Goal: Task Accomplishment & Management: Manage account settings

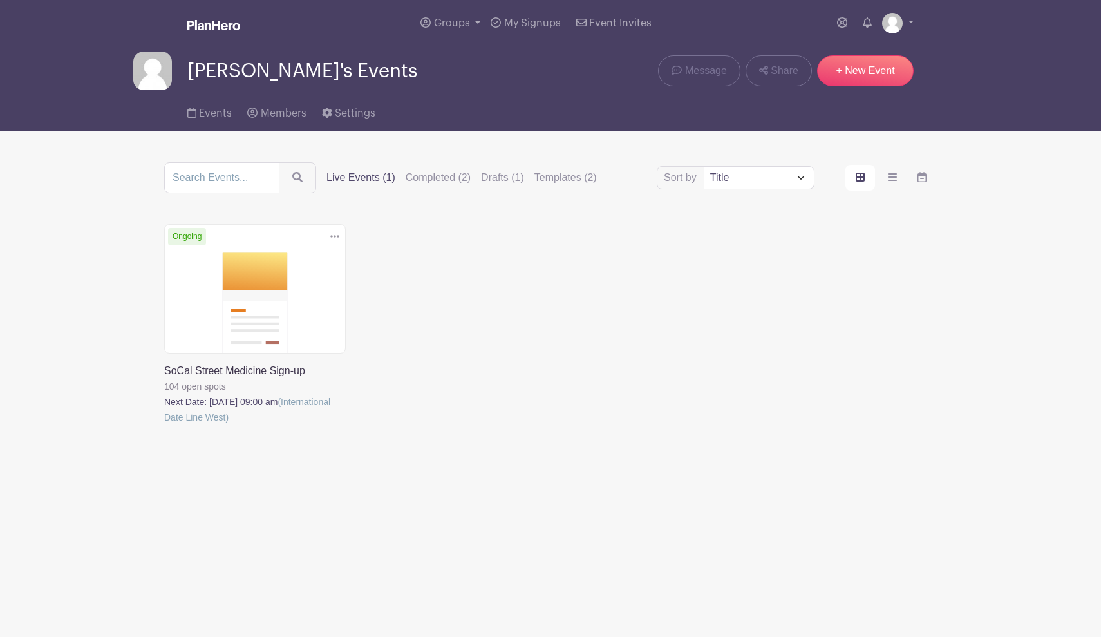
click at [164, 425] on link at bounding box center [164, 425] width 0 height 0
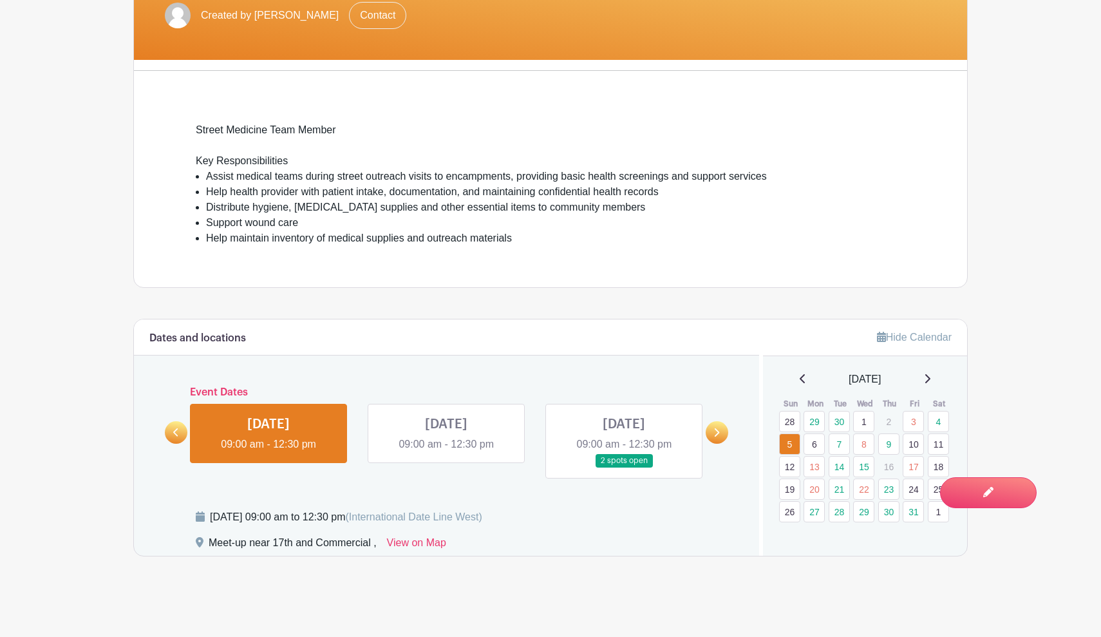
scroll to position [326, 0]
click at [814, 490] on link "20" at bounding box center [813, 488] width 21 height 21
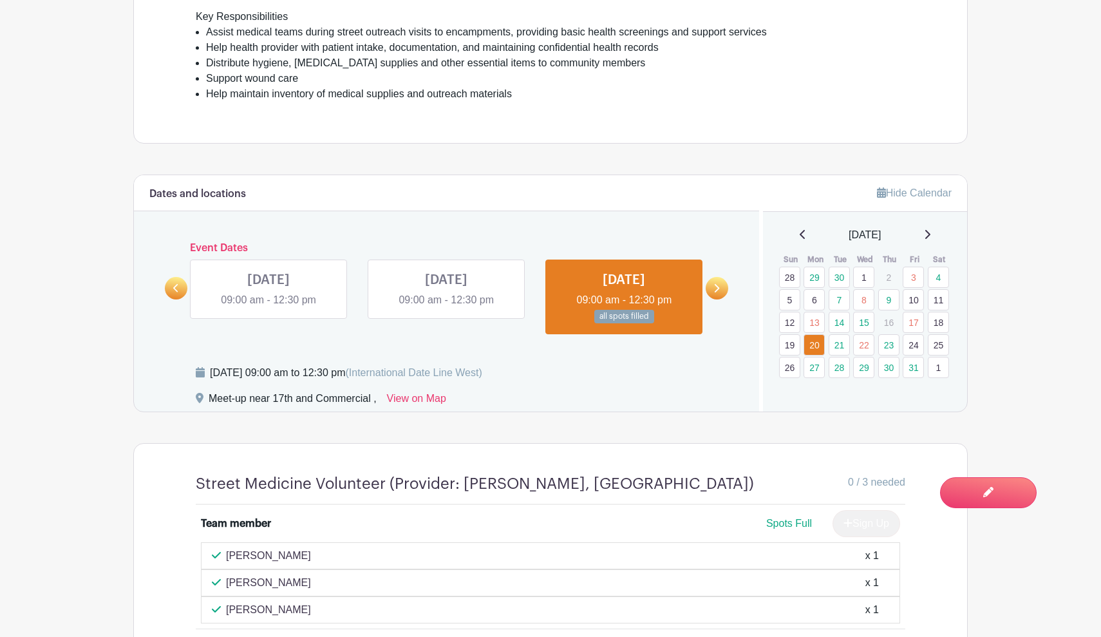
scroll to position [468, 0]
click at [861, 346] on link "22" at bounding box center [863, 345] width 21 height 21
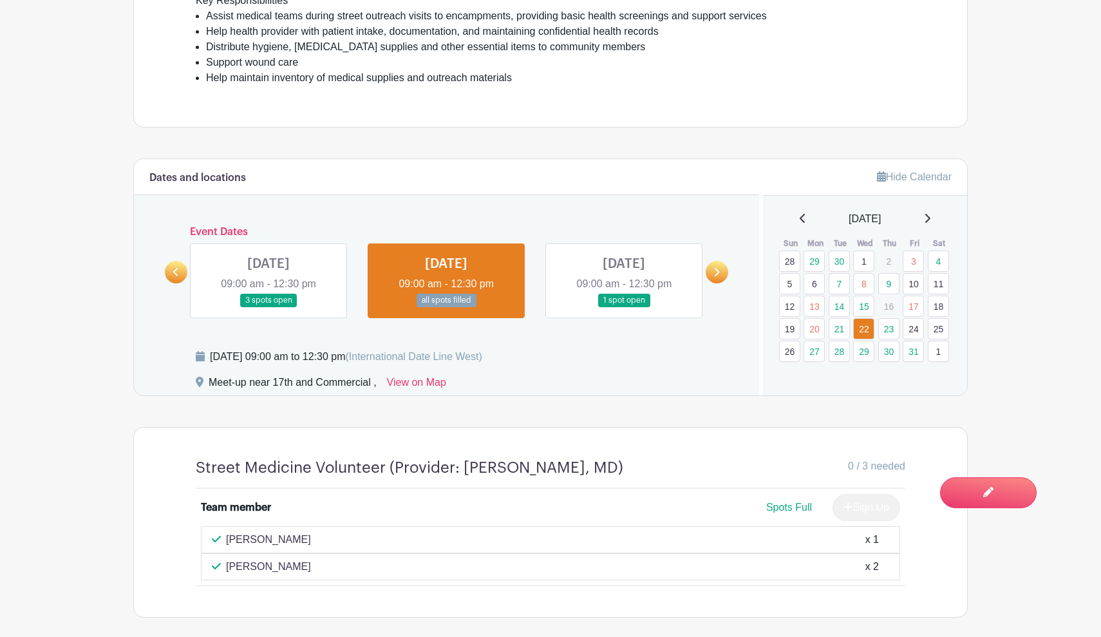
scroll to position [486, 0]
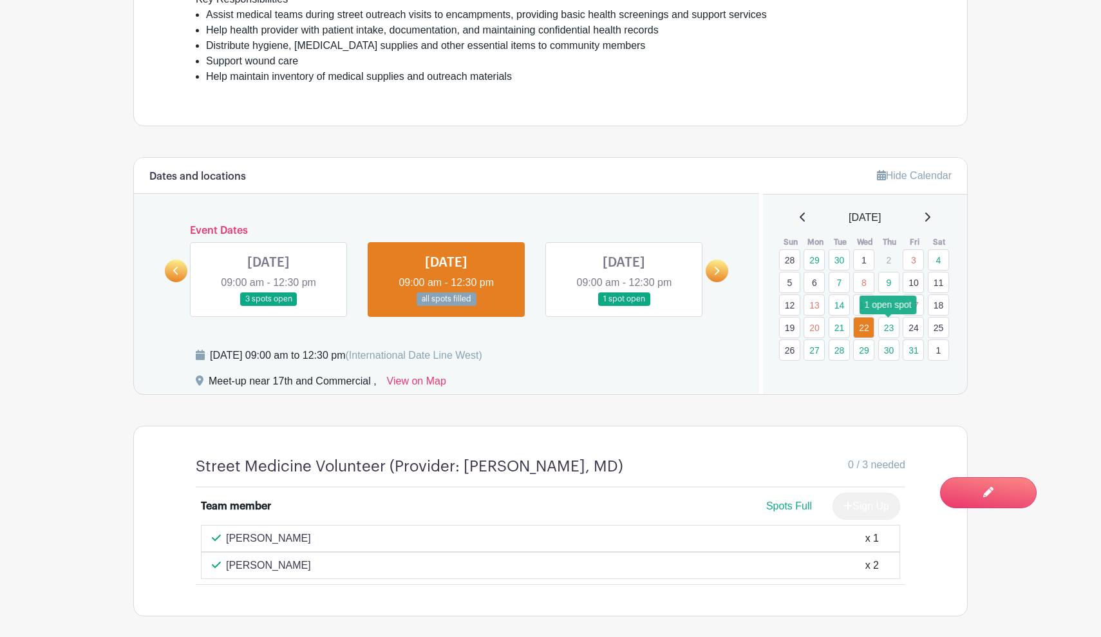
click at [888, 327] on link "23" at bounding box center [888, 327] width 21 height 21
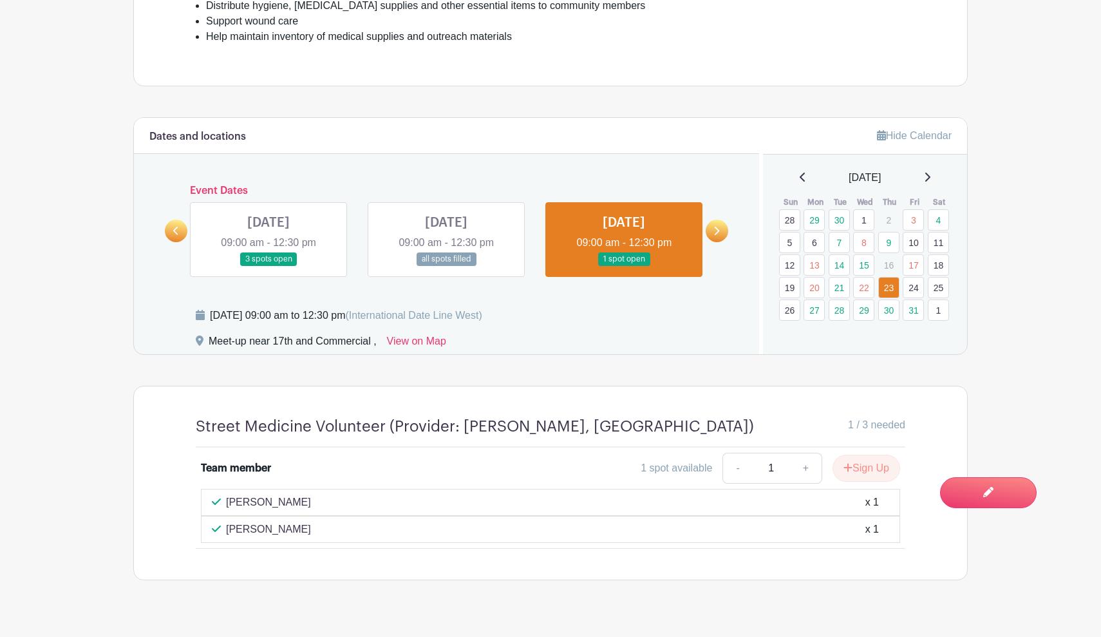
scroll to position [527, 0]
click at [268, 265] on link at bounding box center [268, 265] width 0 height 0
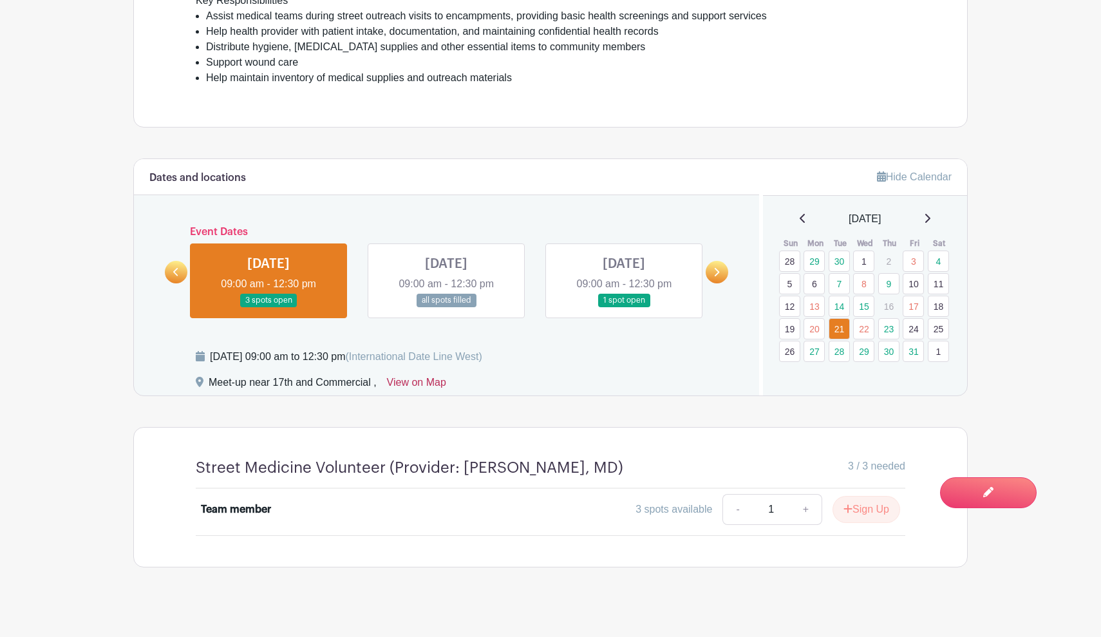
scroll to position [485, 0]
click at [814, 332] on link "20" at bounding box center [813, 328] width 21 height 21
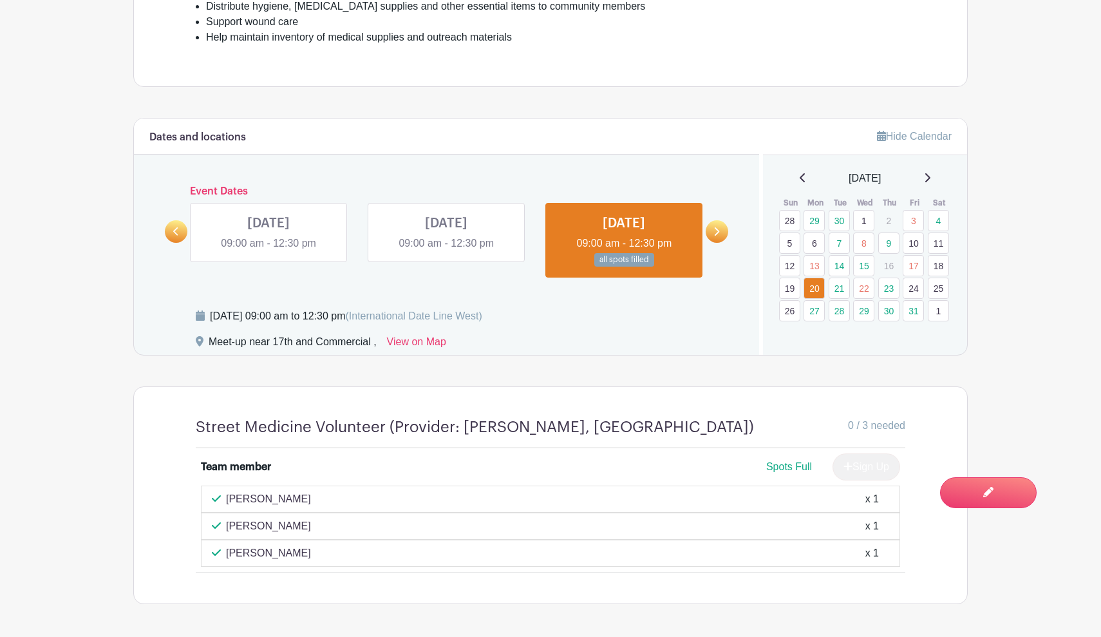
scroll to position [525, 0]
click at [864, 290] on link "22" at bounding box center [863, 288] width 21 height 21
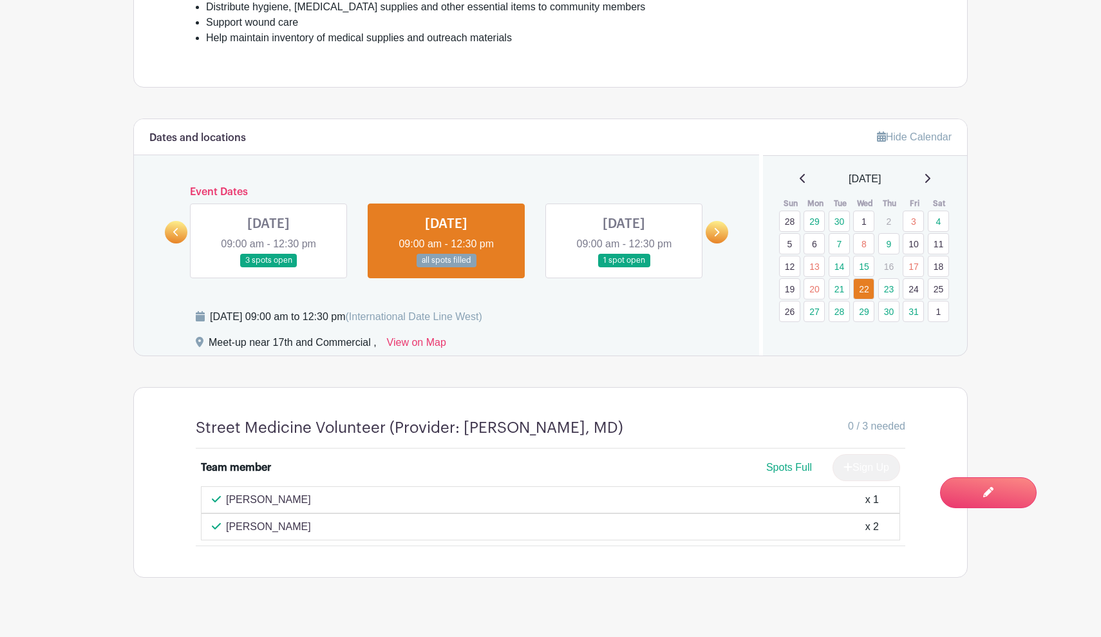
click at [918, 288] on link "24" at bounding box center [913, 288] width 21 height 21
click at [820, 289] on link "20" at bounding box center [813, 288] width 21 height 21
click at [816, 289] on link "20" at bounding box center [813, 288] width 21 height 21
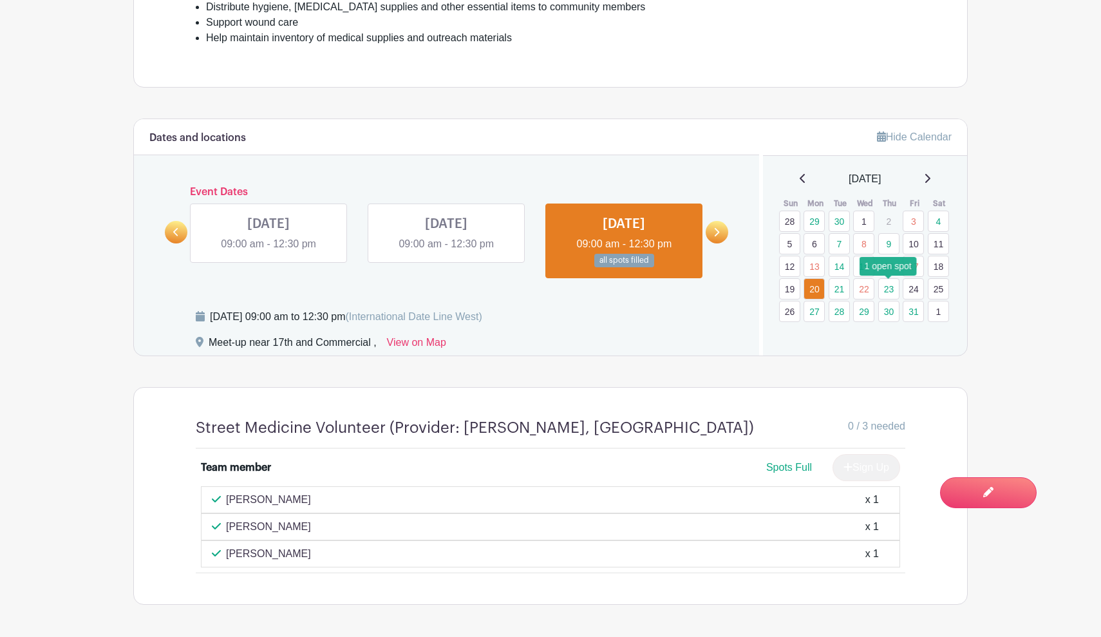
click at [889, 287] on link "23" at bounding box center [888, 288] width 21 height 21
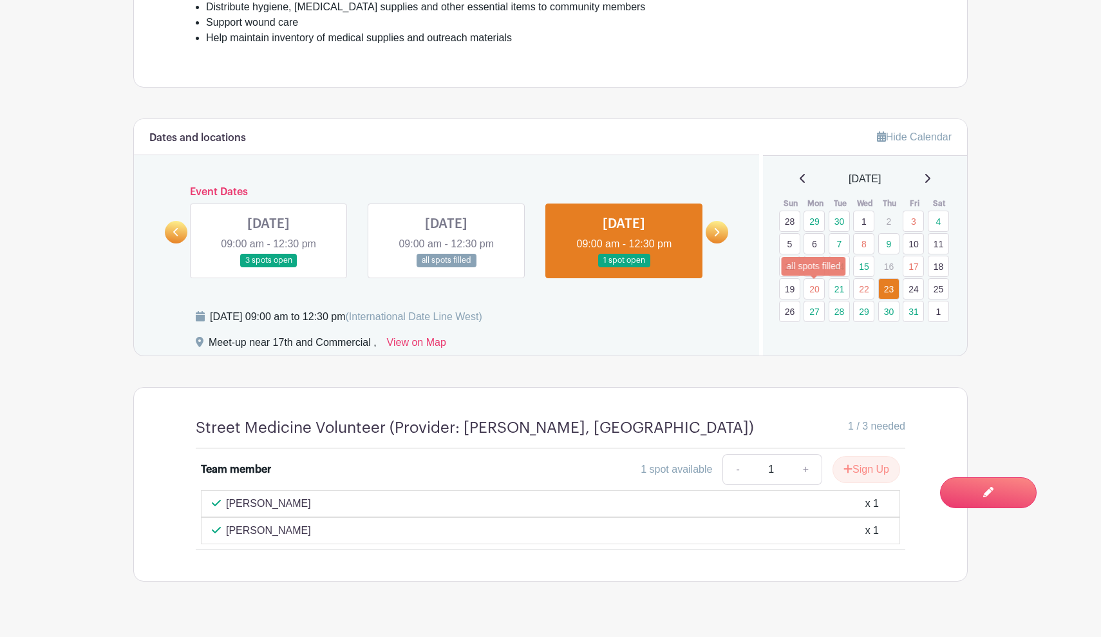
click at [818, 290] on link "20" at bounding box center [813, 288] width 21 height 21
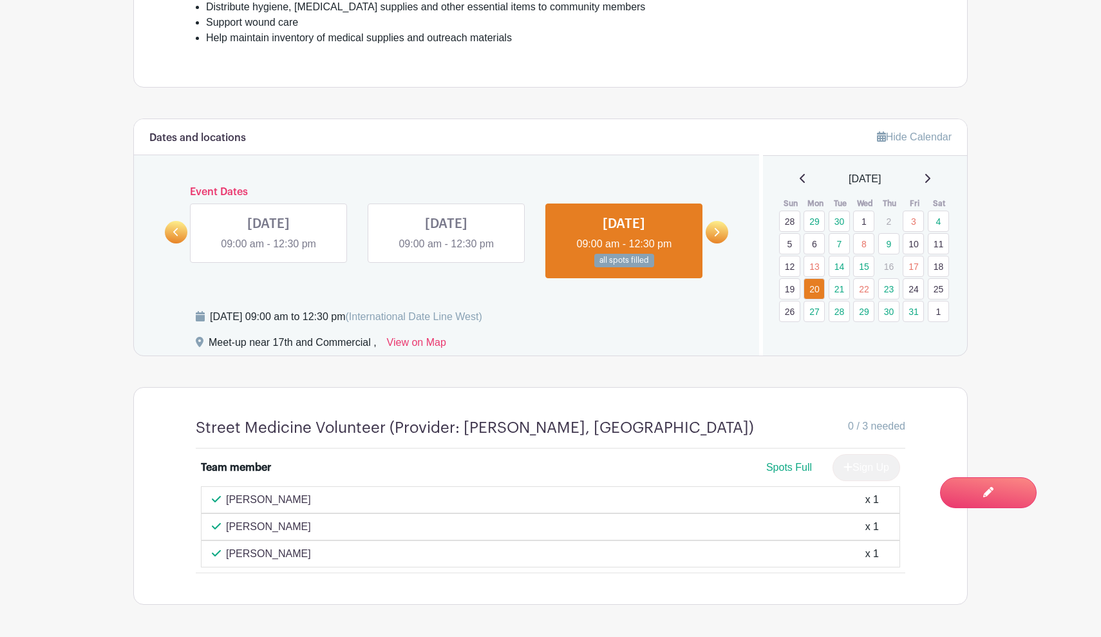
click at [910, 290] on link "24" at bounding box center [913, 288] width 21 height 21
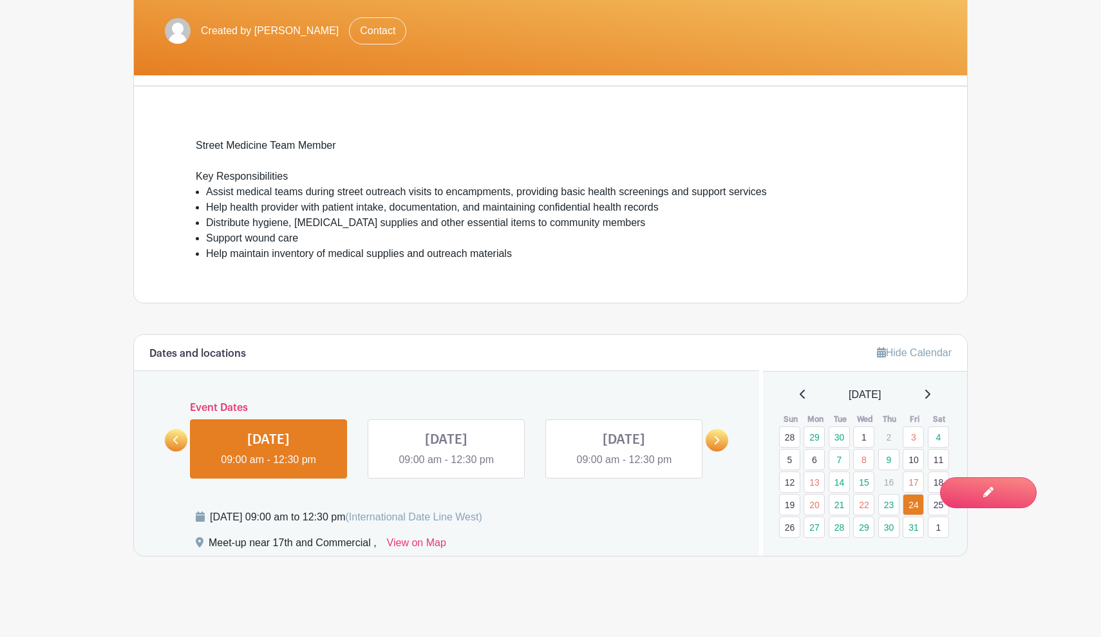
scroll to position [285, 0]
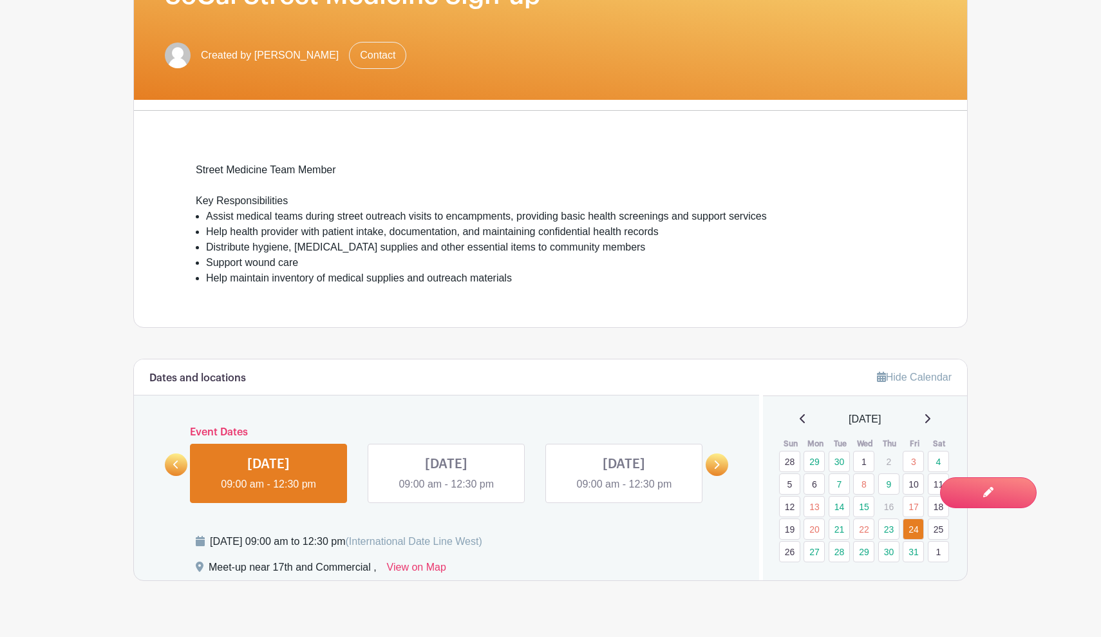
click at [181, 465] on link at bounding box center [176, 464] width 23 height 23
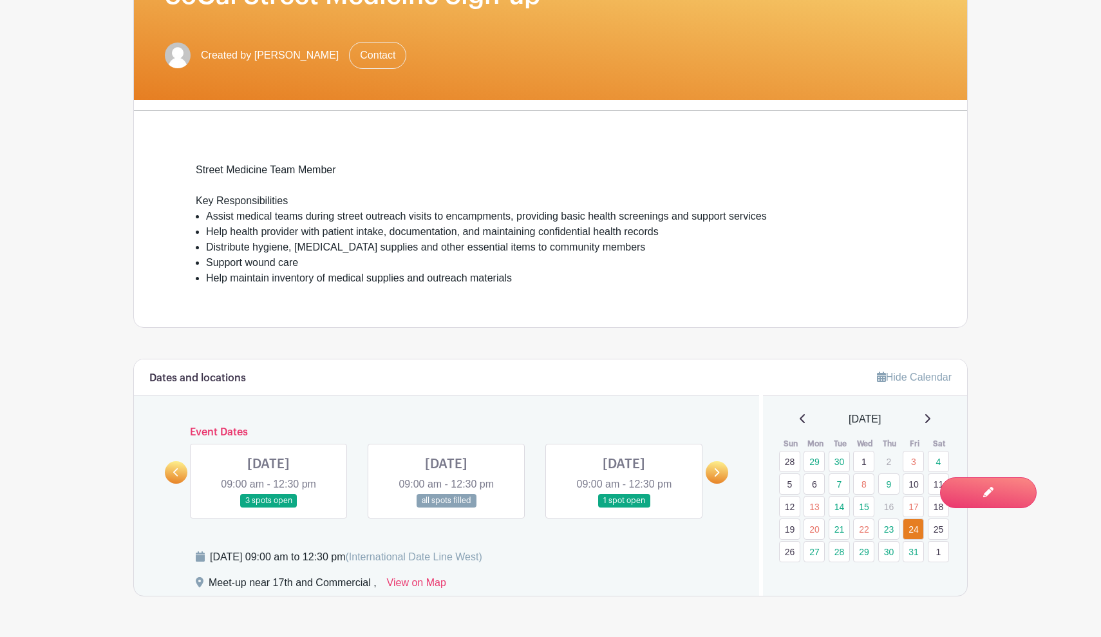
click at [624, 507] on link at bounding box center [624, 507] width 0 height 0
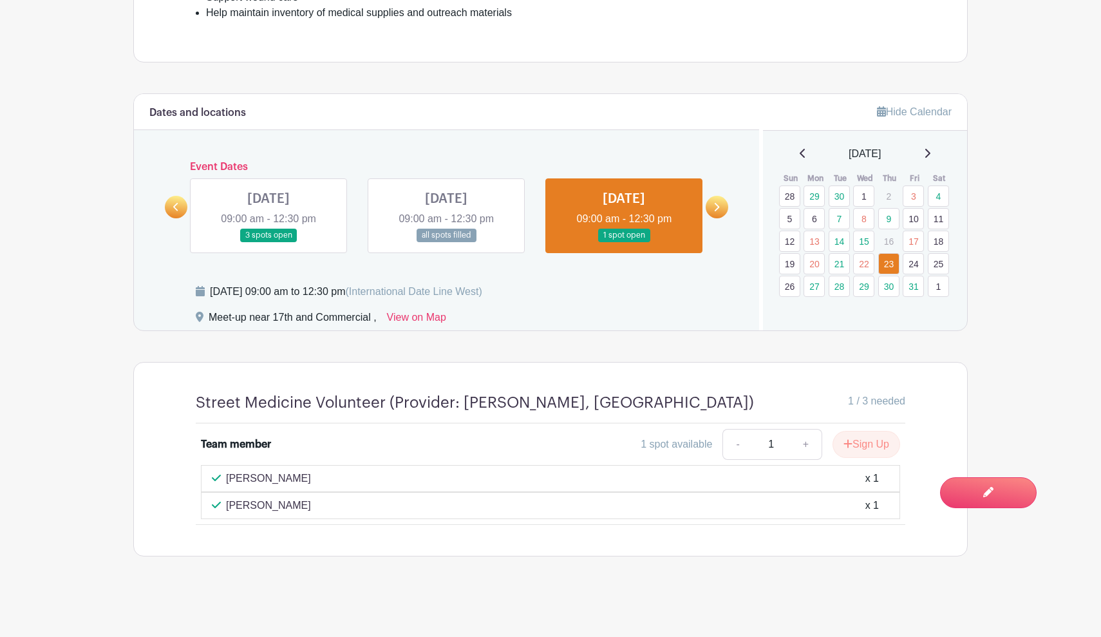
scroll to position [550, 0]
click at [954, 492] on span "Switch to Edit Mode" at bounding box center [947, 491] width 122 height 13
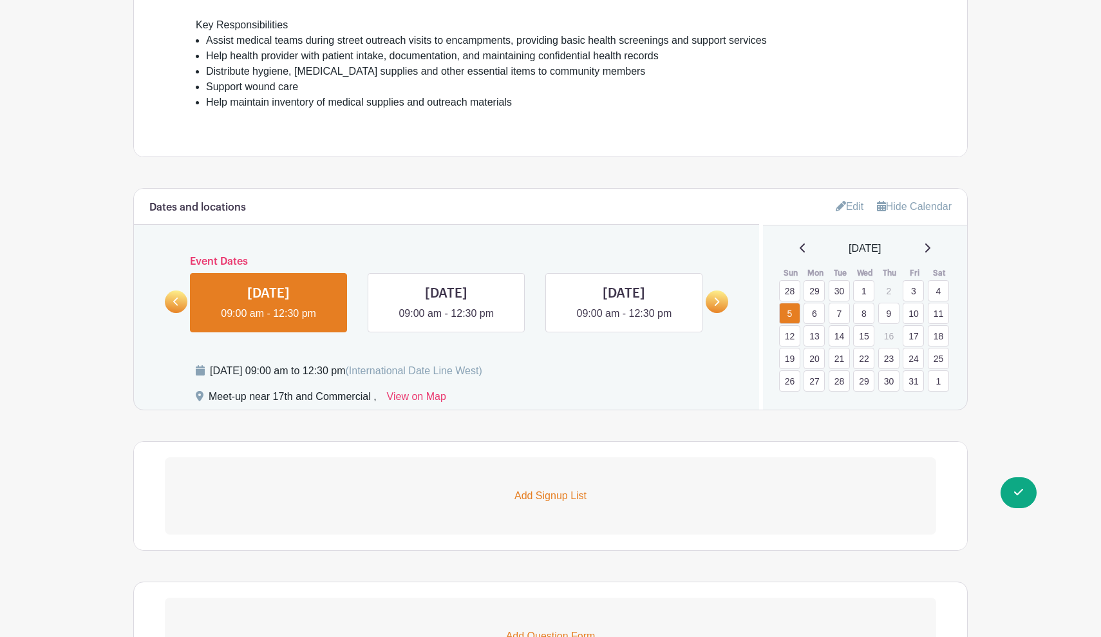
scroll to position [391, 0]
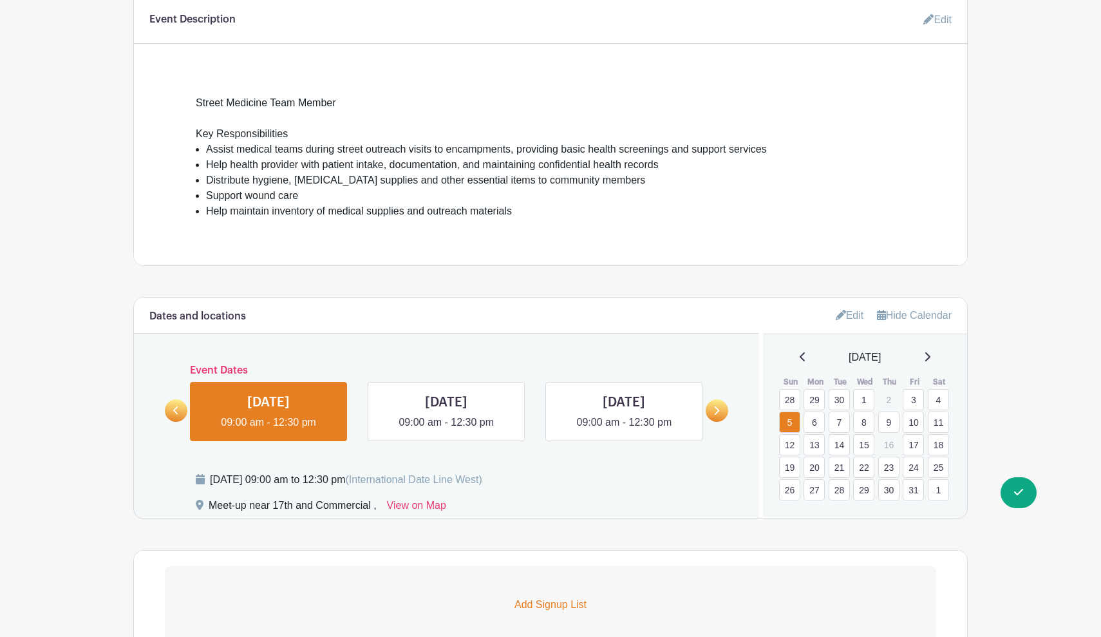
click at [718, 417] on link at bounding box center [717, 410] width 23 height 23
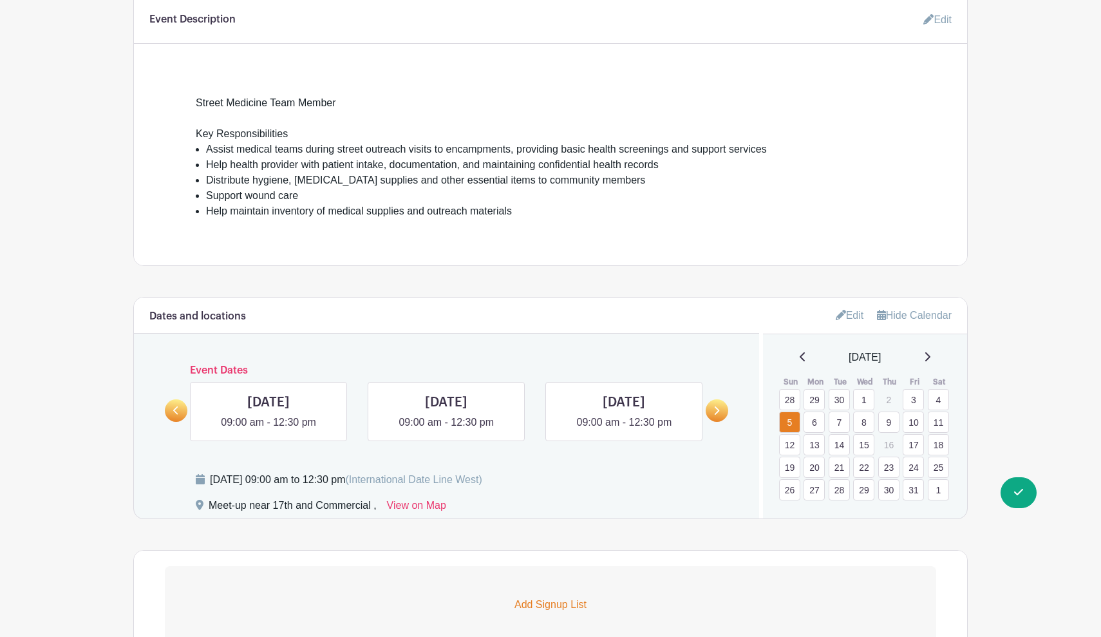
click at [718, 417] on link at bounding box center [717, 410] width 23 height 23
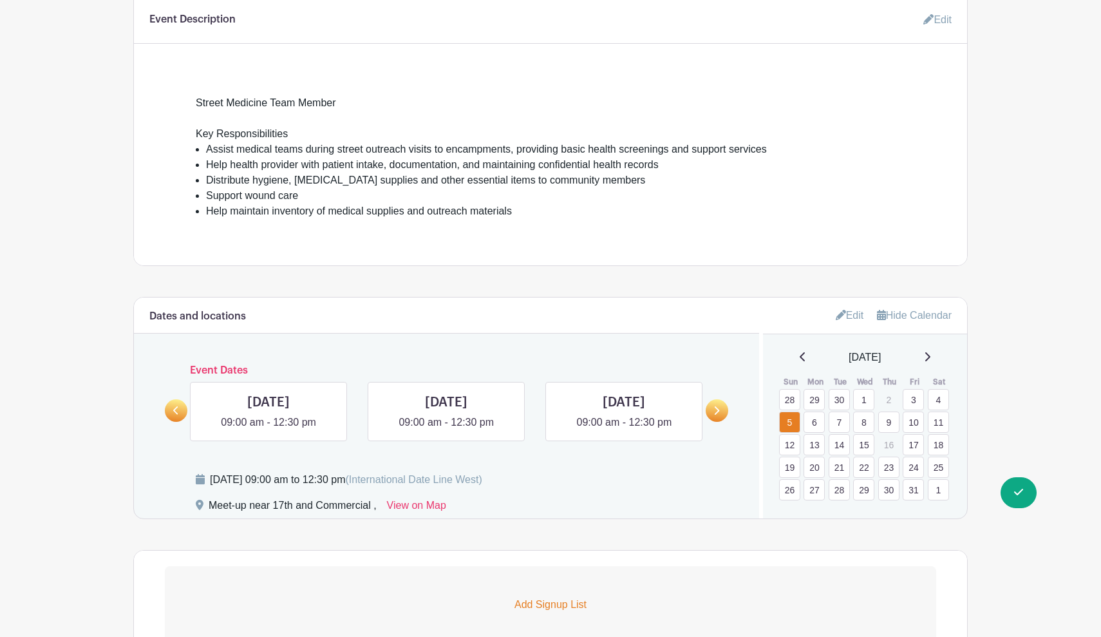
click at [180, 413] on link at bounding box center [176, 410] width 23 height 23
click at [624, 430] on link at bounding box center [624, 430] width 0 height 0
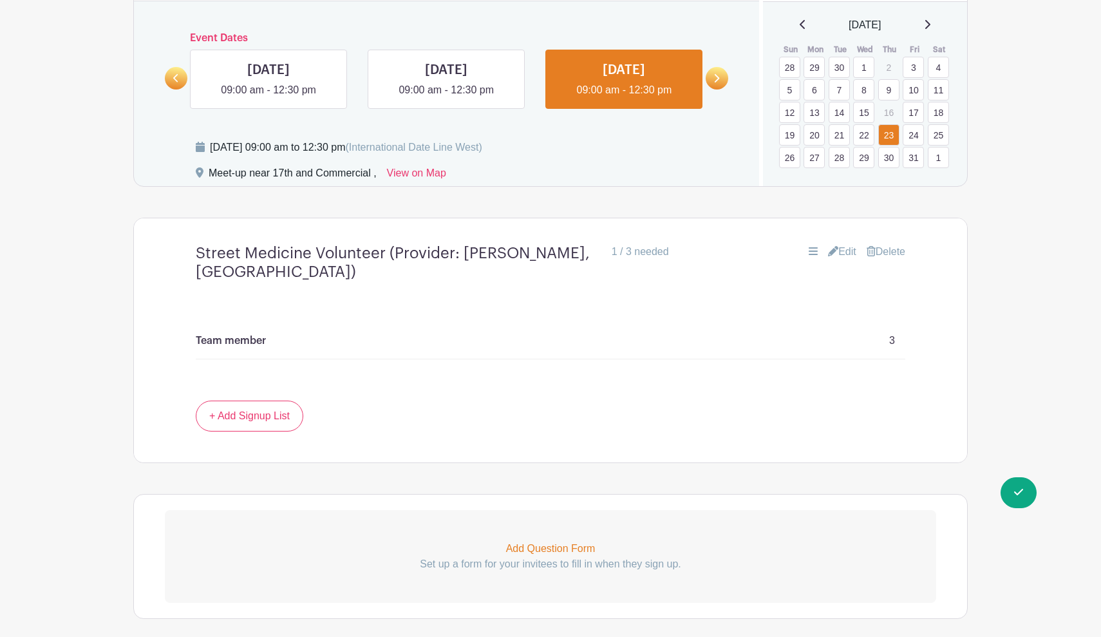
scroll to position [691, 0]
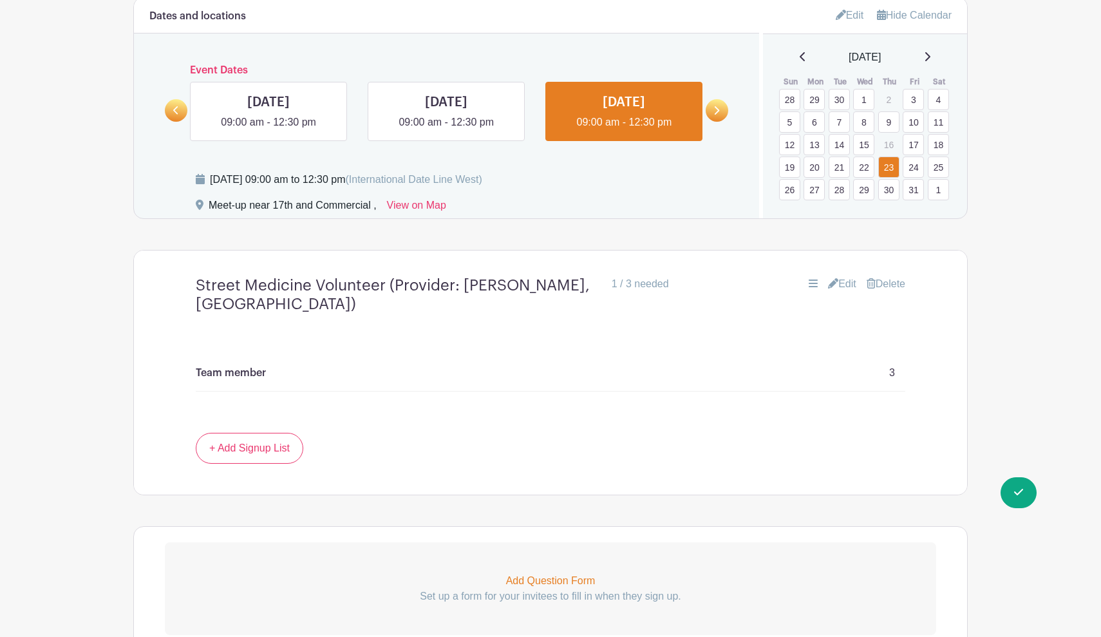
click at [843, 283] on link "Edit" at bounding box center [842, 283] width 28 height 15
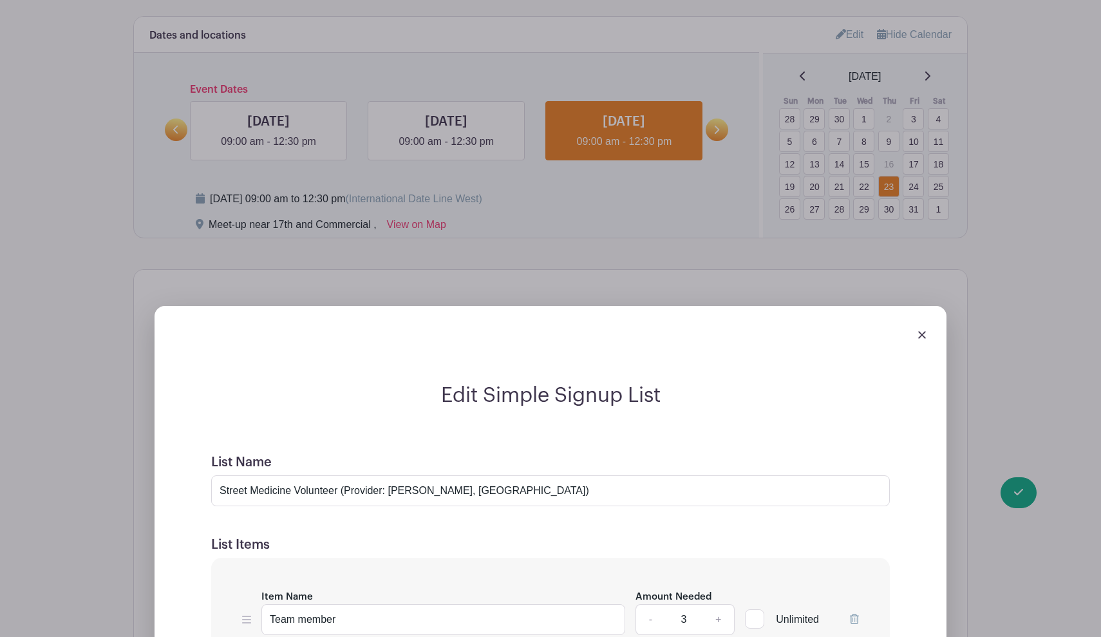
scroll to position [661, 0]
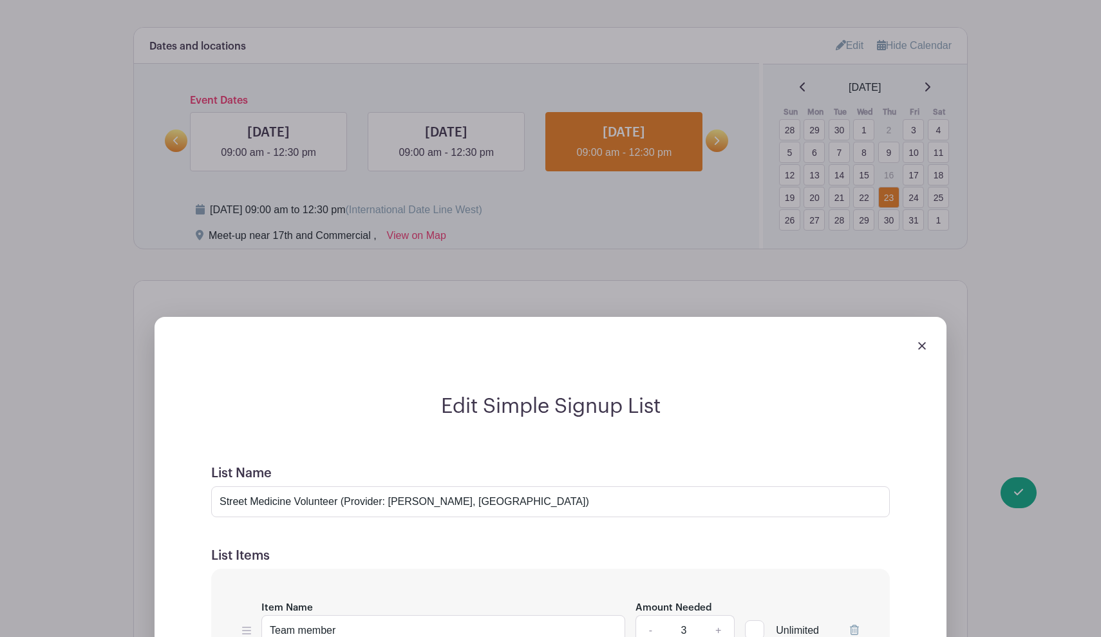
click at [921, 350] on img at bounding box center [922, 346] width 8 height 8
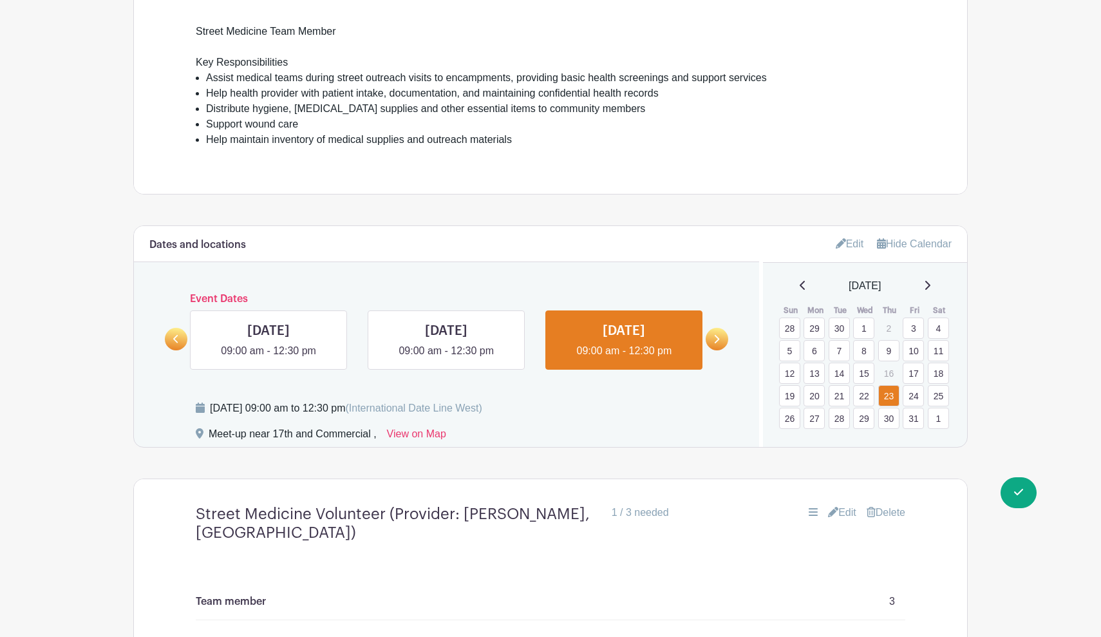
scroll to position [509, 0]
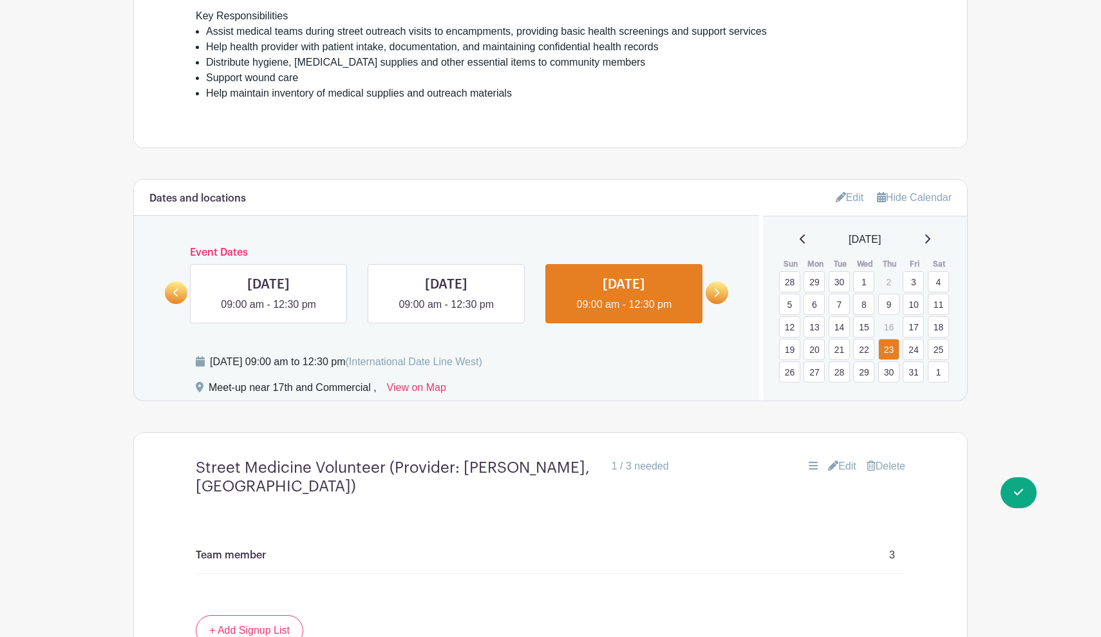
click at [848, 202] on link "Edit" at bounding box center [850, 197] width 28 height 21
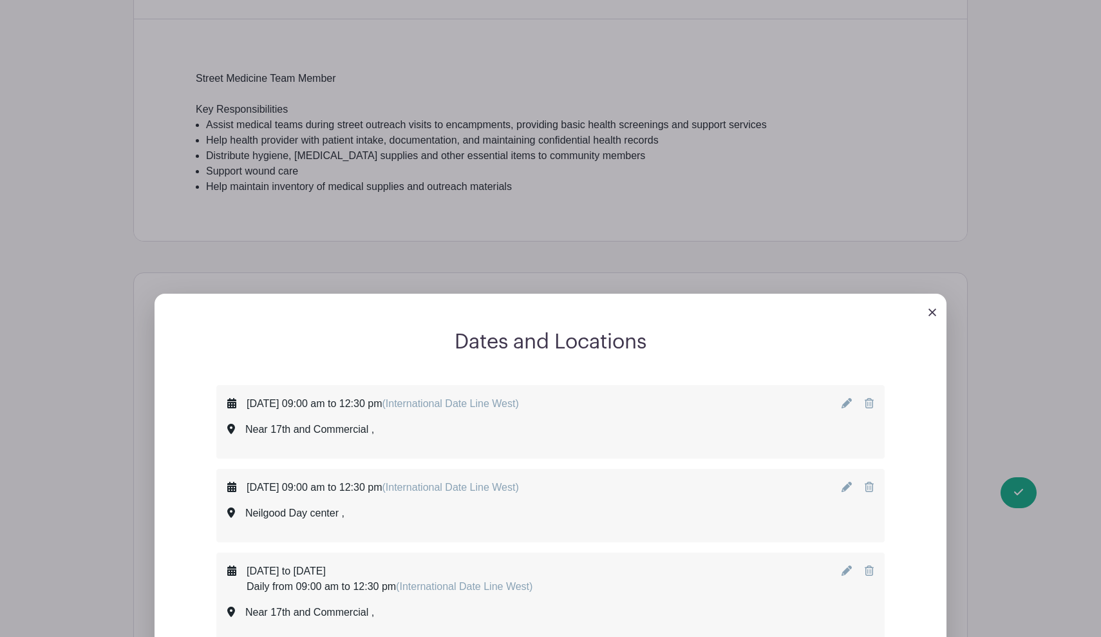
scroll to position [409, 0]
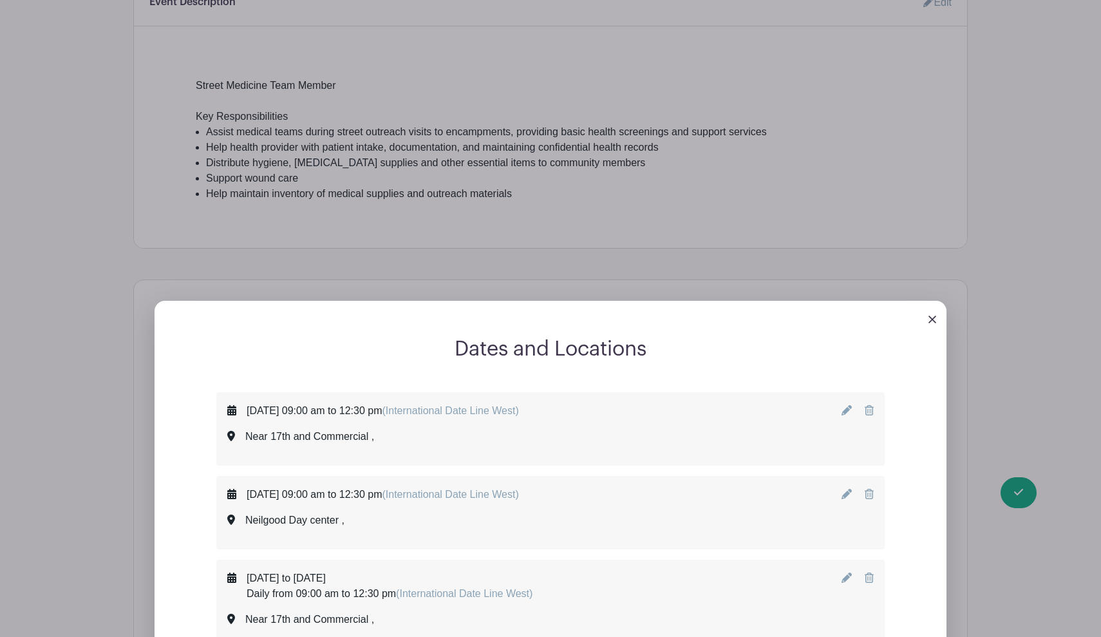
click at [933, 317] on img at bounding box center [932, 319] width 8 height 8
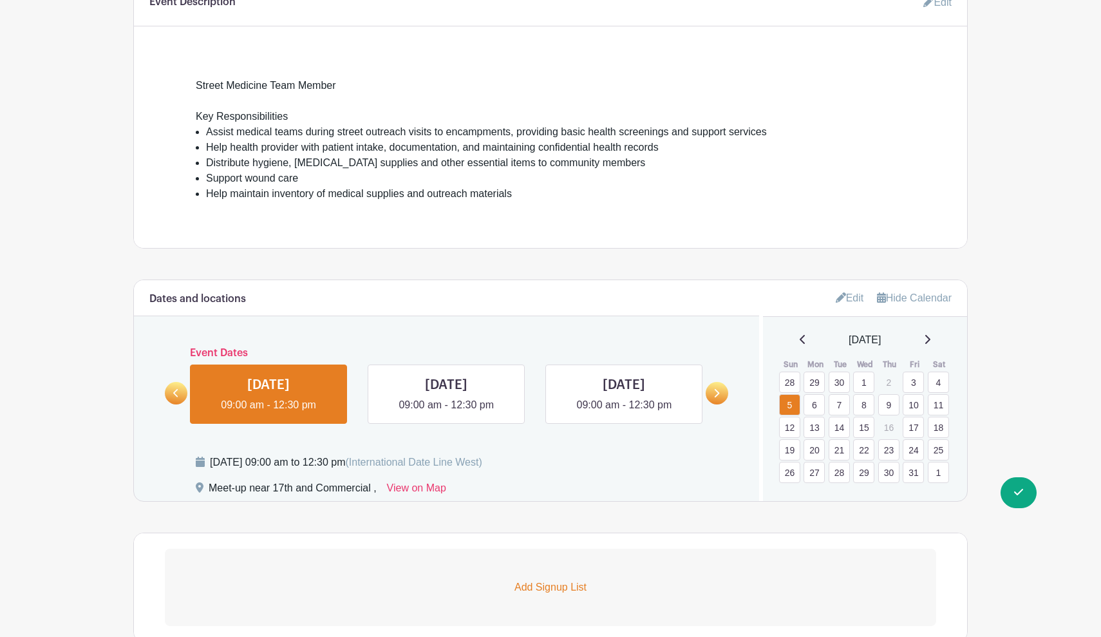
click at [727, 395] on link at bounding box center [717, 393] width 23 height 23
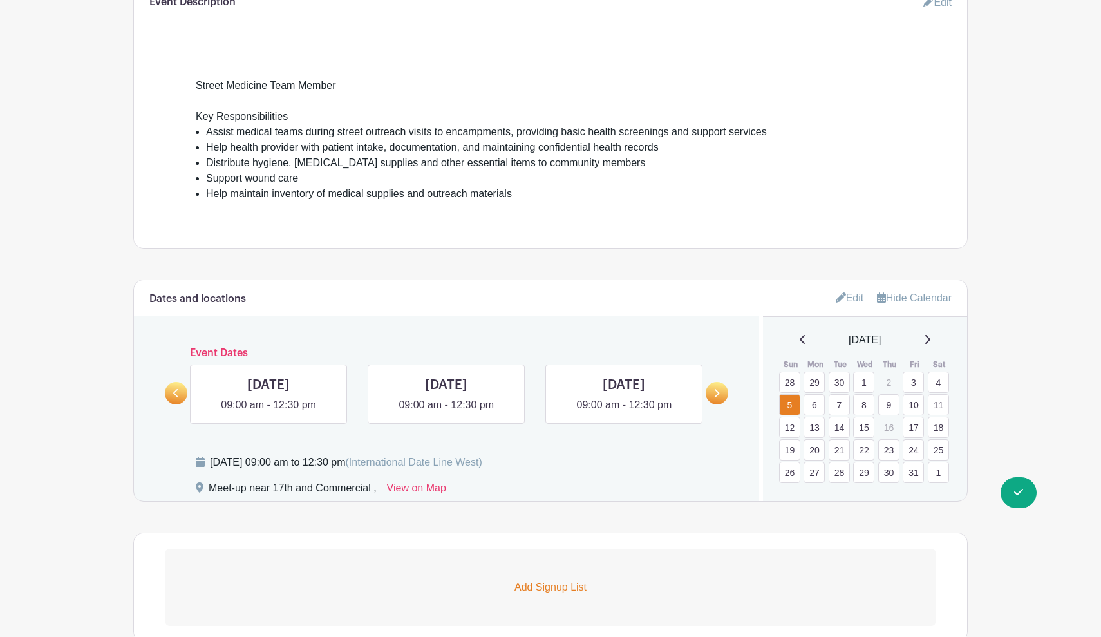
click at [727, 395] on link at bounding box center [717, 393] width 23 height 23
click at [727, 396] on link at bounding box center [717, 393] width 23 height 23
click at [727, 395] on link at bounding box center [717, 393] width 23 height 23
click at [723, 397] on link at bounding box center [717, 393] width 23 height 23
click at [624, 413] on link at bounding box center [624, 413] width 0 height 0
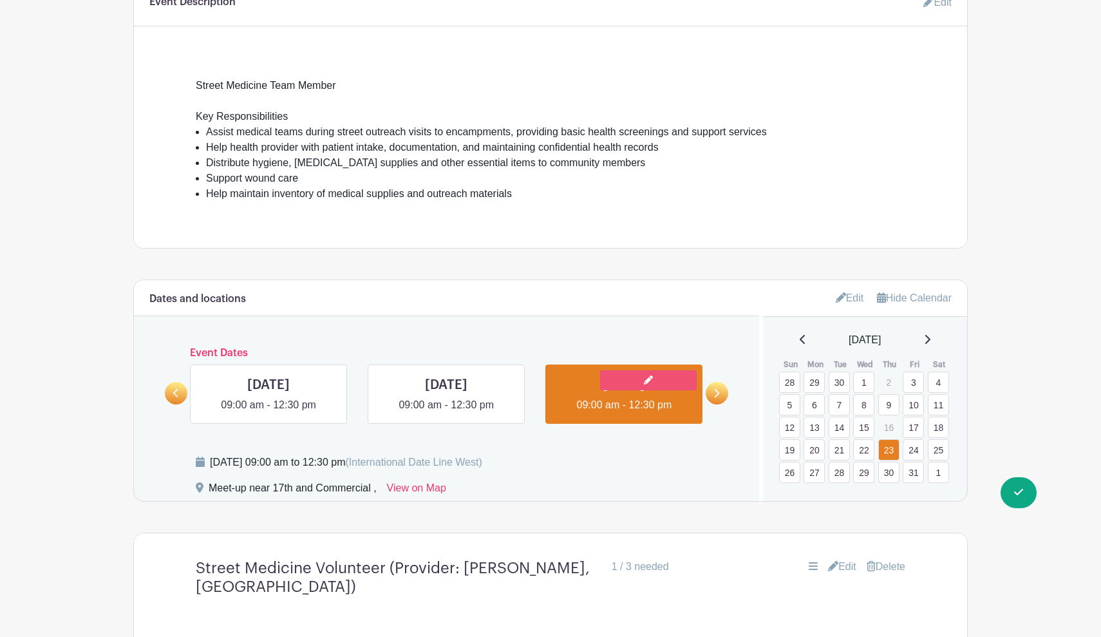
click at [649, 380] on icon at bounding box center [648, 379] width 9 height 9
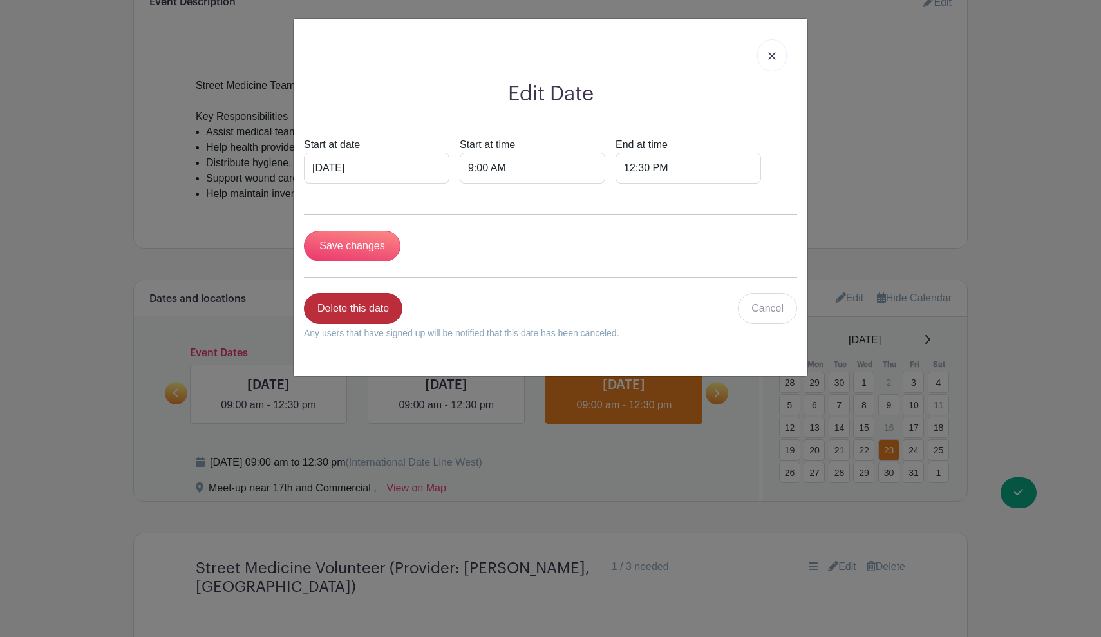
click at [382, 309] on link "Delete this date" at bounding box center [353, 308] width 98 height 31
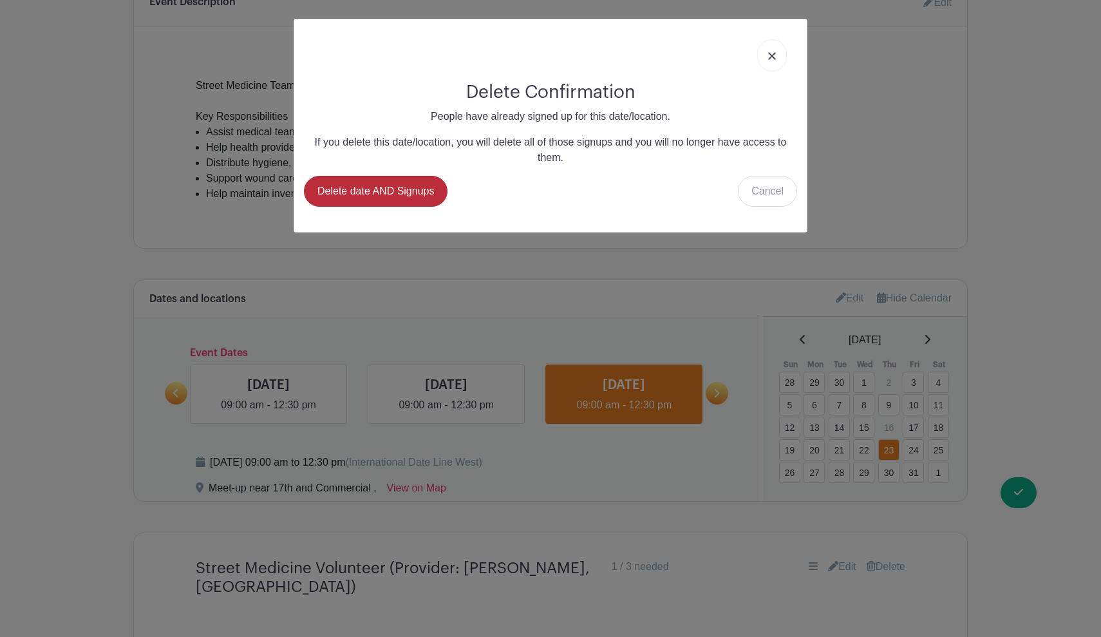
click at [422, 192] on link "Delete date AND Signups" at bounding box center [376, 191] width 144 height 31
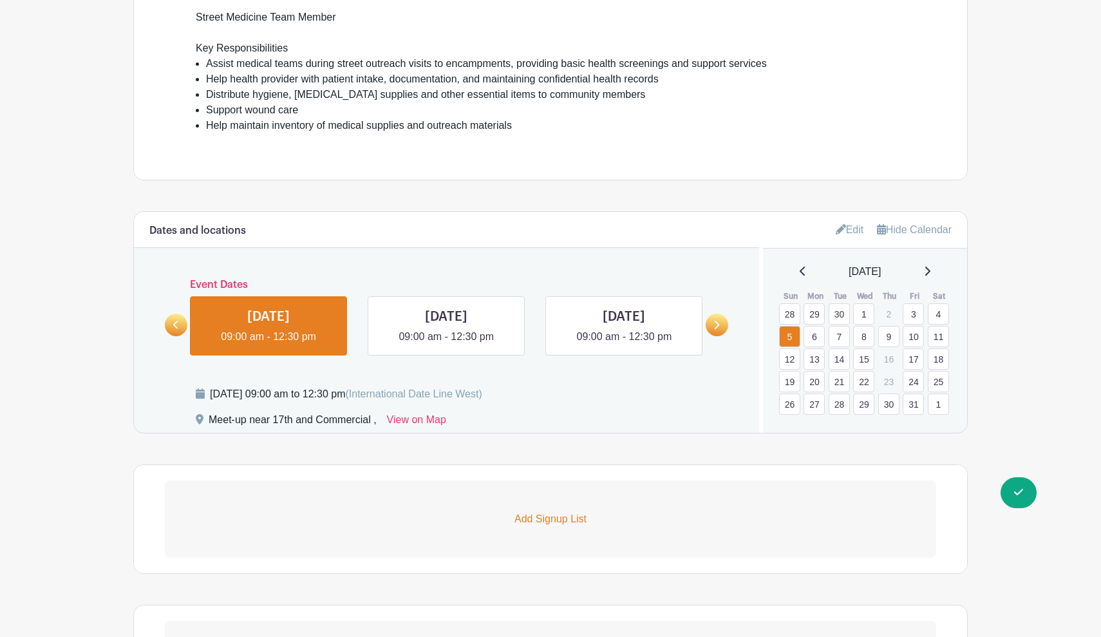
scroll to position [511, 0]
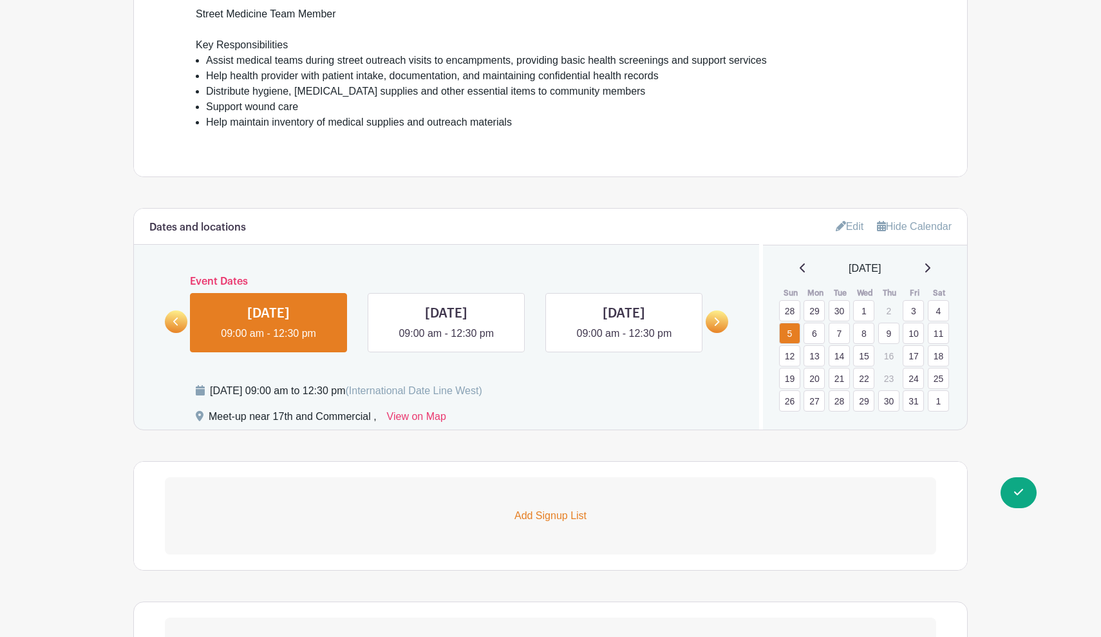
click at [817, 377] on link "20" at bounding box center [813, 378] width 21 height 21
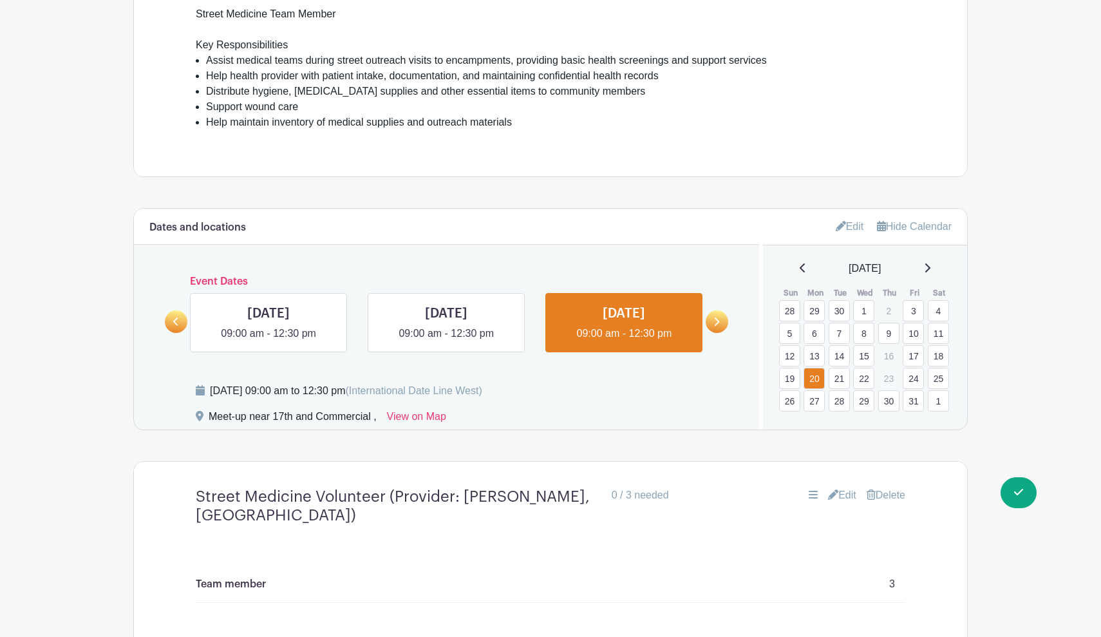
click at [840, 498] on link "Edit" at bounding box center [842, 494] width 28 height 15
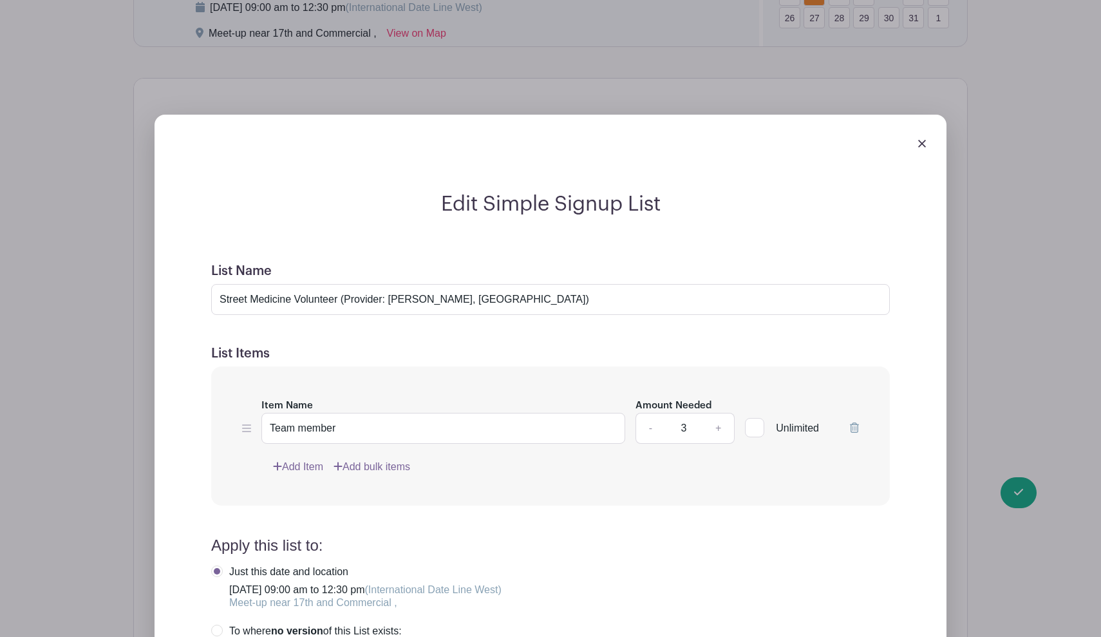
scroll to position [903, 0]
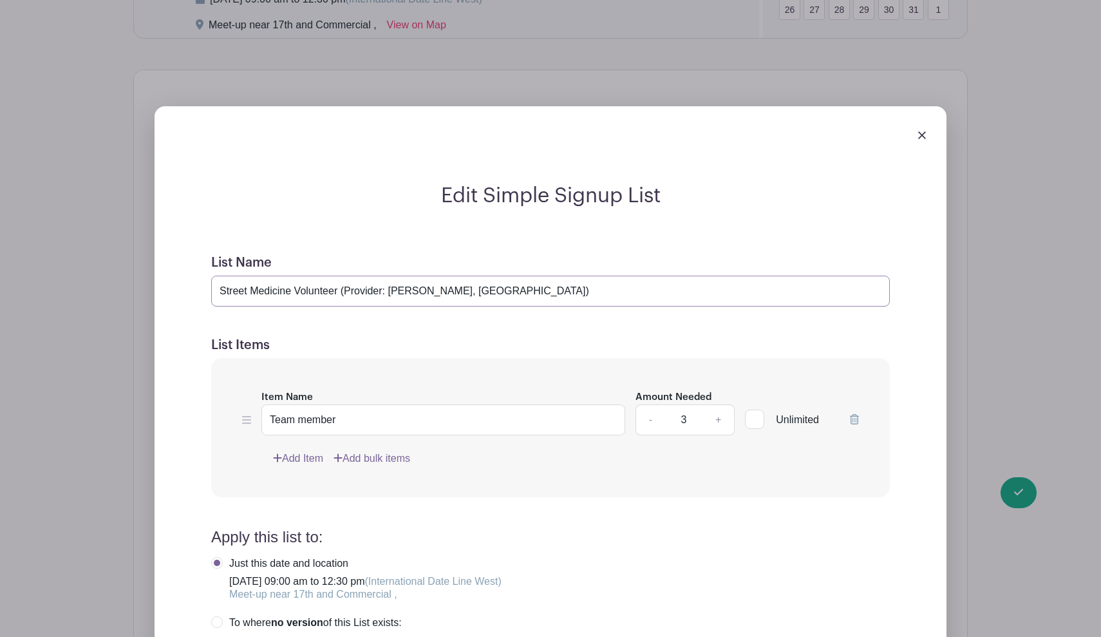
drag, startPoint x: 514, startPoint y: 289, endPoint x: 396, endPoint y: 294, distance: 117.9
click at [396, 294] on input "Street Medicine Volunteer (Provider: [PERSON_NAME], [GEOGRAPHIC_DATA])" at bounding box center [550, 291] width 679 height 31
type input "Street Medicine Volunteer (Provider: [PERSON_NAME], MD)"
click at [676, 145] on div at bounding box center [550, 135] width 771 height 36
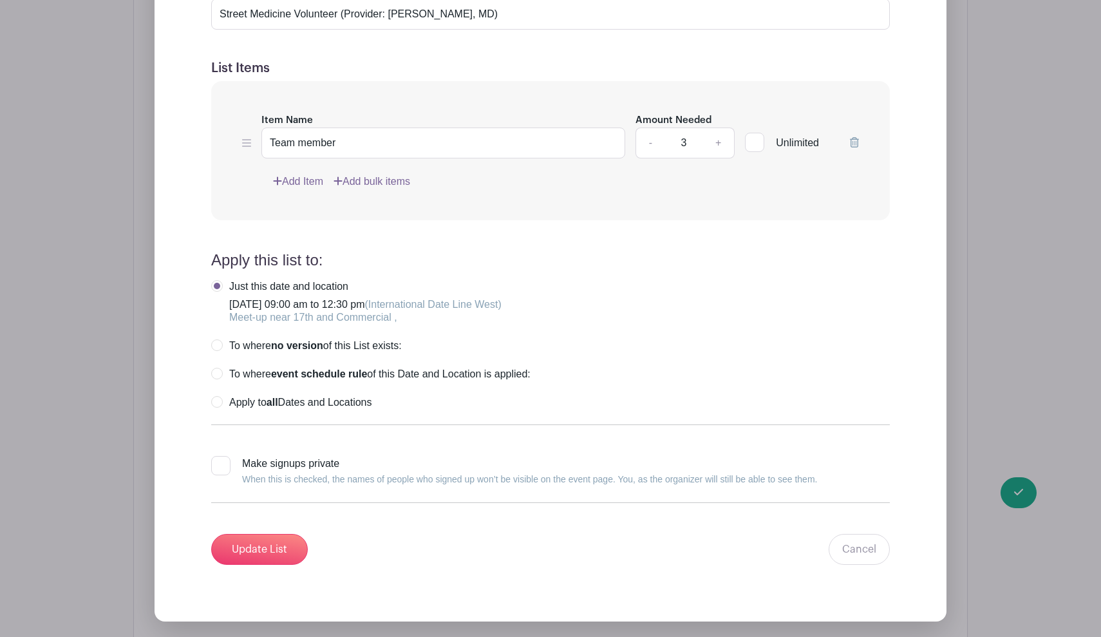
scroll to position [1179, 0]
click at [274, 548] on input "Update List" at bounding box center [259, 549] width 97 height 31
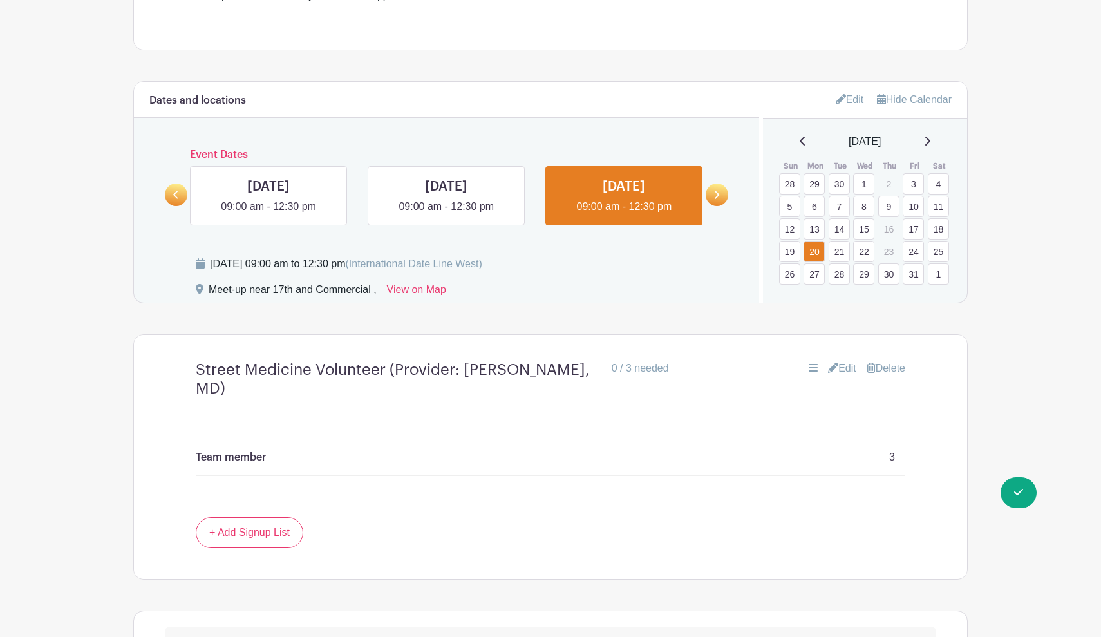
scroll to position [616, 0]
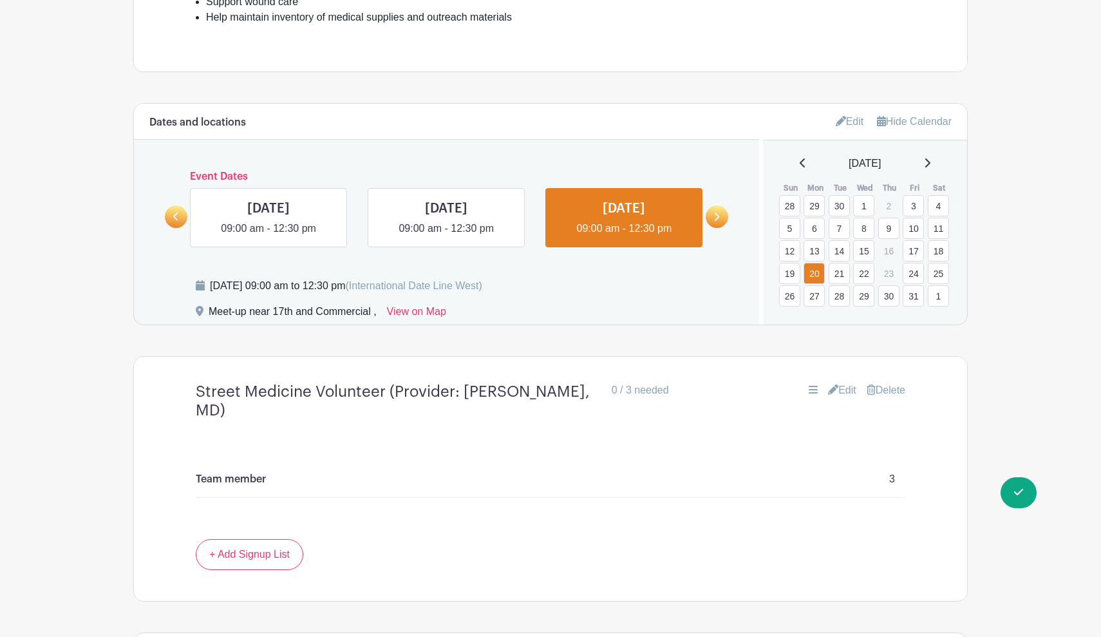
click at [716, 216] on icon at bounding box center [716, 217] width 6 height 10
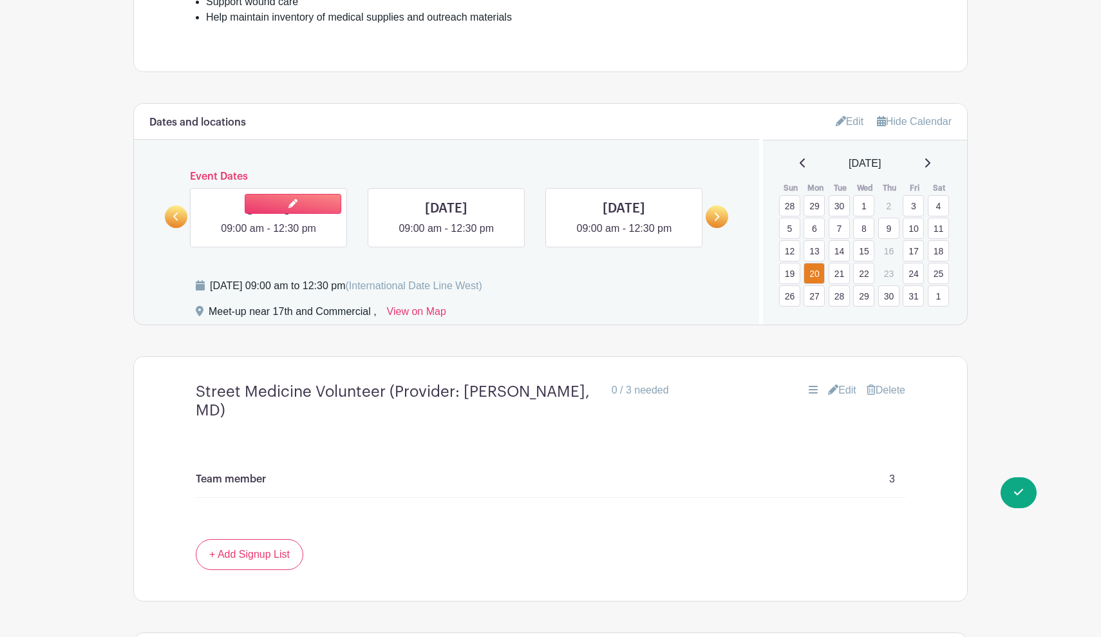
click at [268, 236] on link at bounding box center [268, 236] width 0 height 0
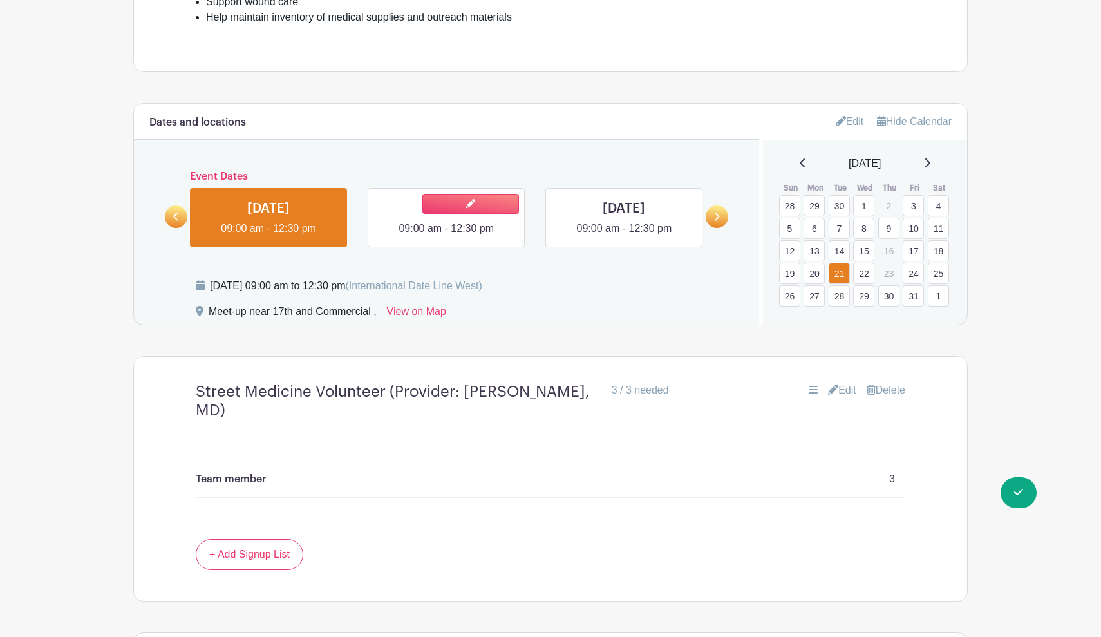
click at [446, 236] on link at bounding box center [446, 236] width 0 height 0
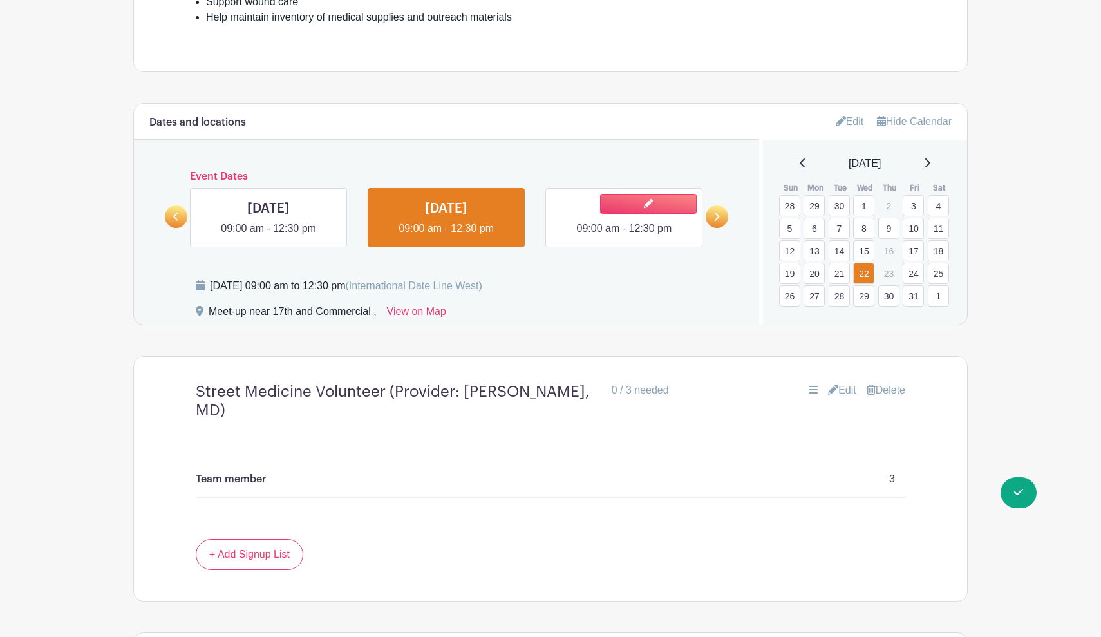
click at [624, 236] on link at bounding box center [624, 236] width 0 height 0
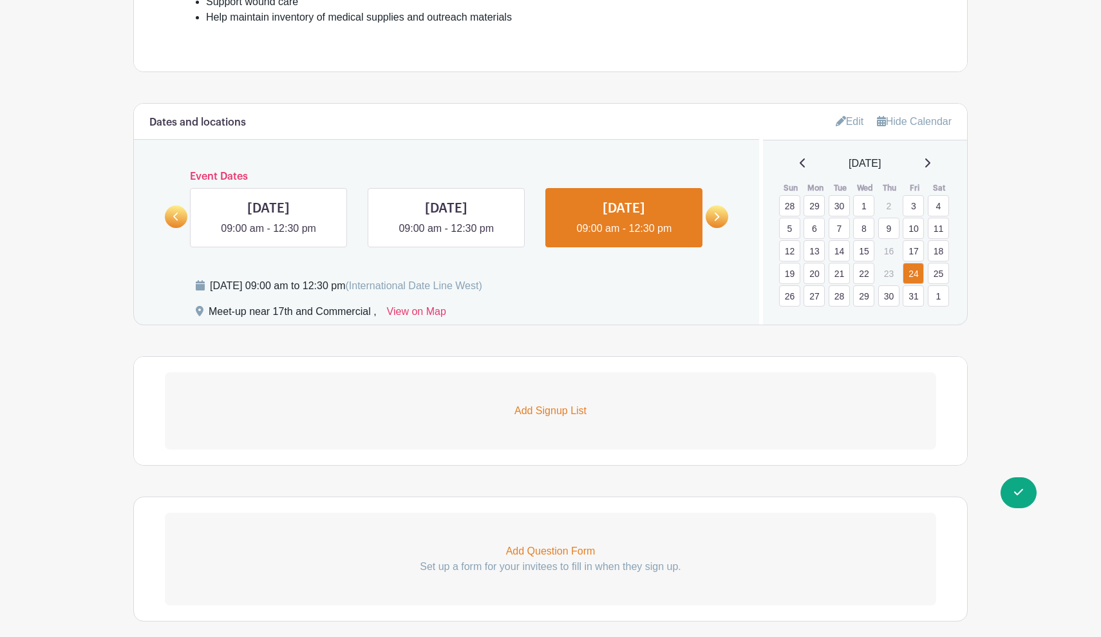
click at [724, 216] on link at bounding box center [717, 216] width 23 height 23
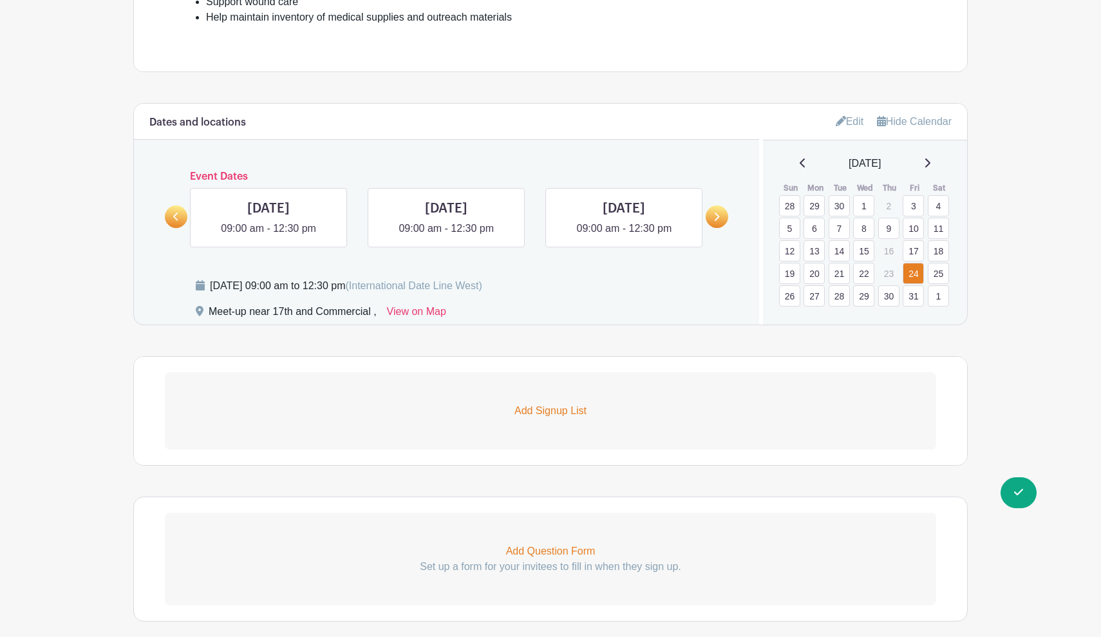
click at [815, 271] on link "20" at bounding box center [813, 273] width 21 height 21
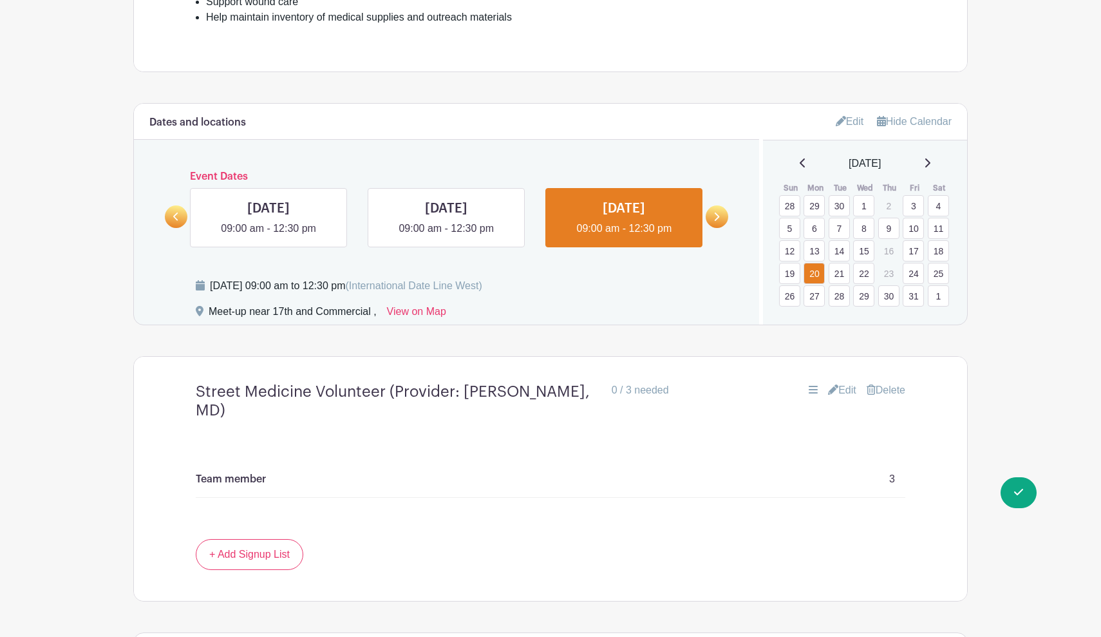
click at [839, 276] on link "21" at bounding box center [839, 273] width 21 height 21
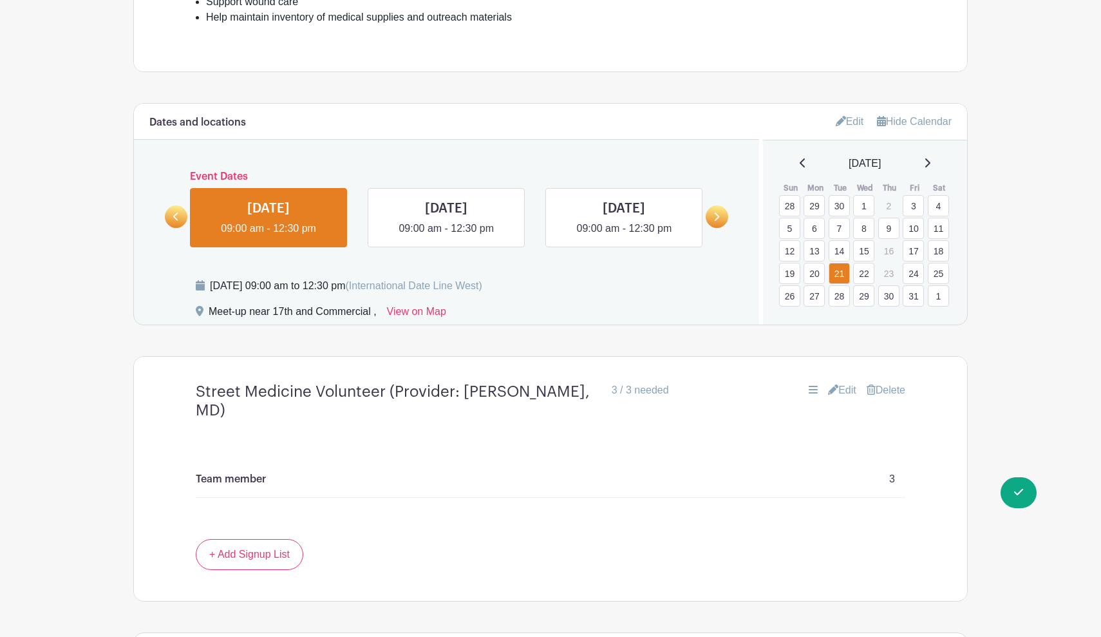
click at [861, 276] on link "22" at bounding box center [863, 273] width 21 height 21
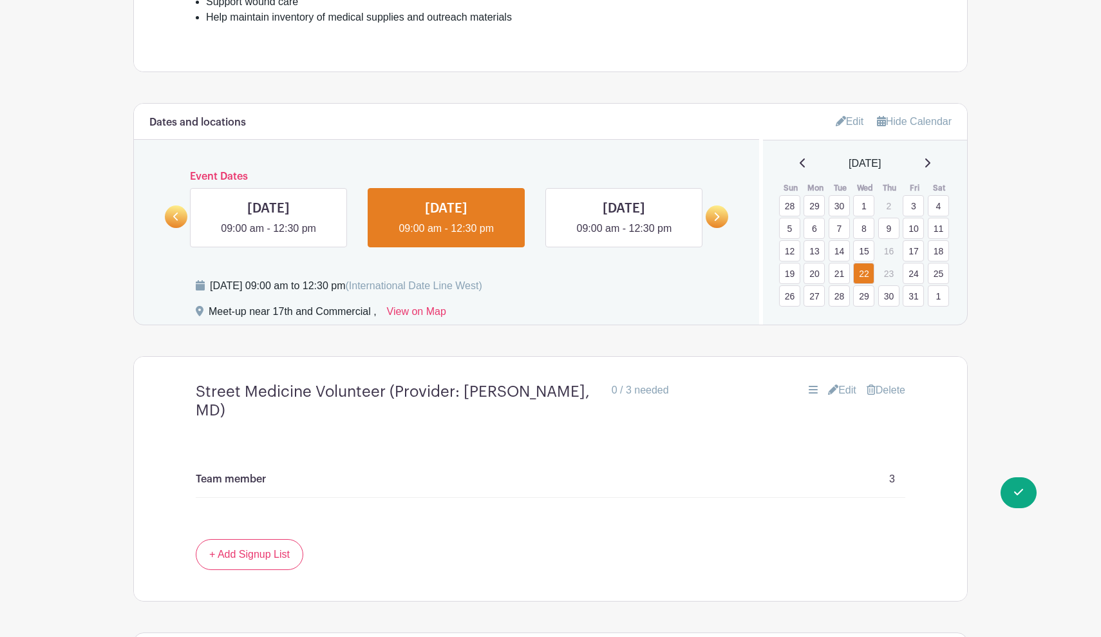
click at [912, 277] on link "24" at bounding box center [913, 273] width 21 height 21
